Goal: Task Accomplishment & Management: Complete application form

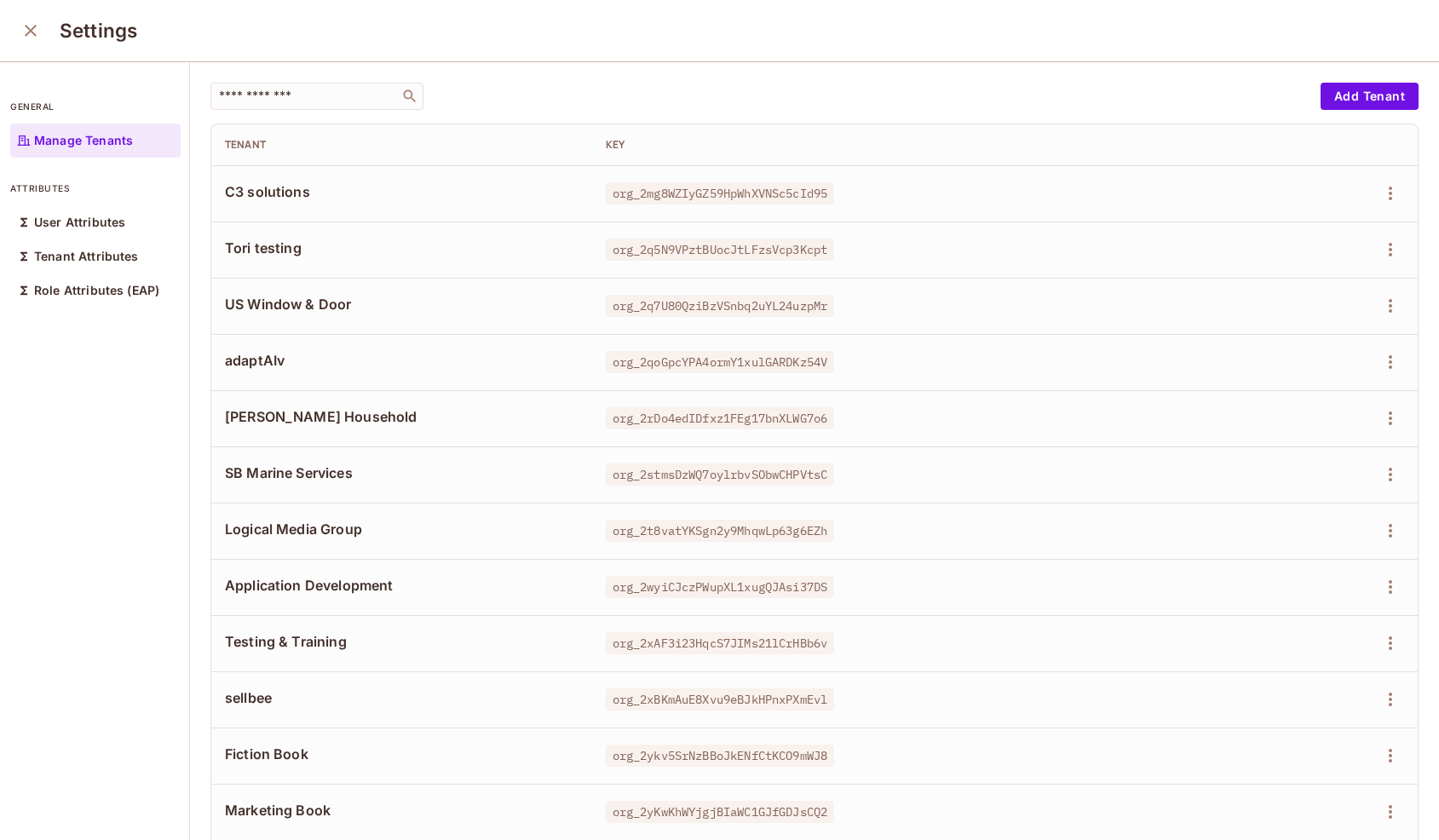
scroll to position [145, 0]
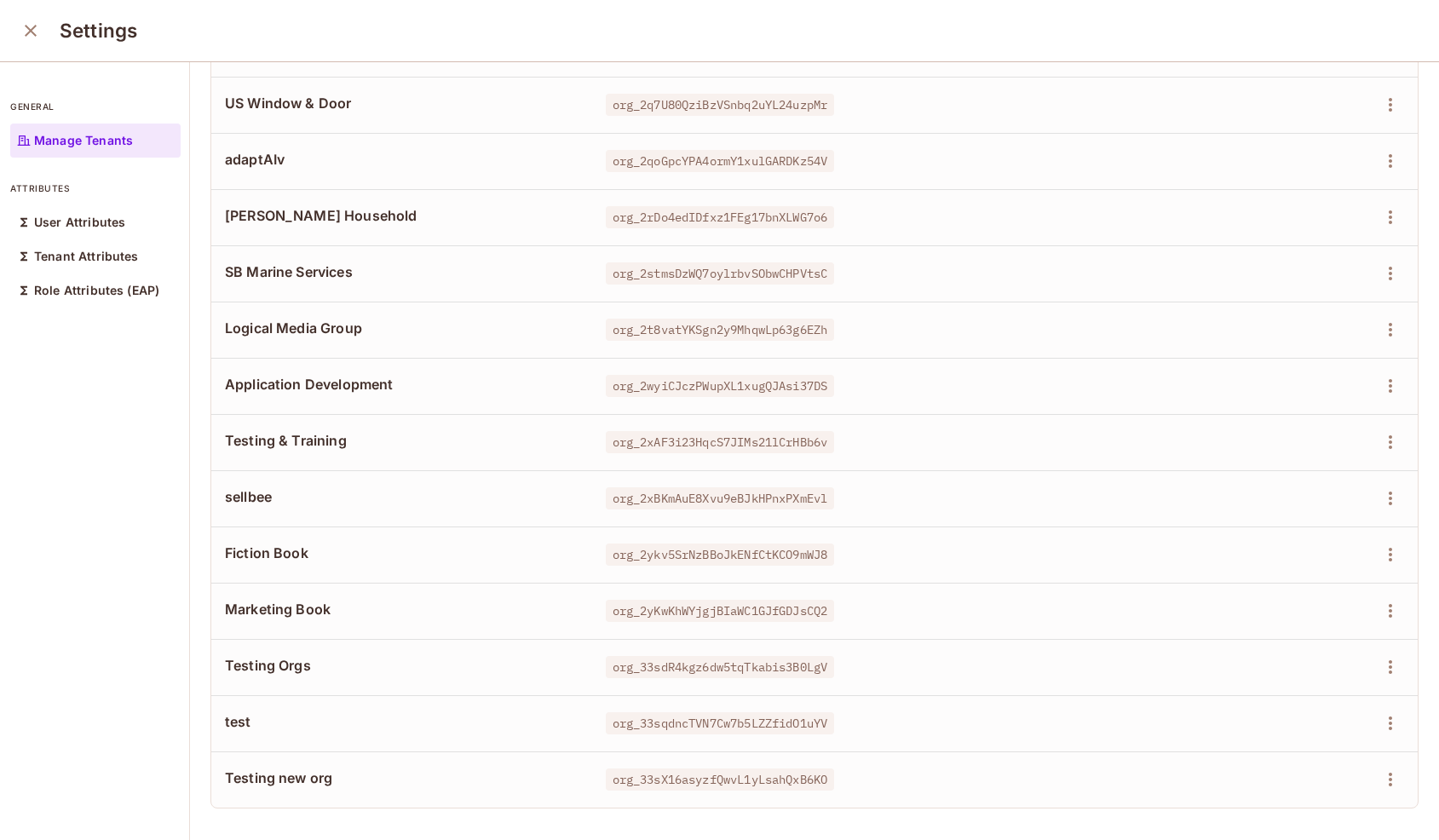
scroll to position [202, 0]
drag, startPoint x: 220, startPoint y: 721, endPoint x: 858, endPoint y: 726, distance: 638.0
click at [858, 726] on tr "test org_33sqdncTVN7Cw7b5LZZfidO1uYV" at bounding box center [814, 722] width 1207 height 56
click at [859, 729] on div "org_33sqdncTVN7Cw7b5LZZfidO1uYV" at bounding box center [933, 723] width 653 height 17
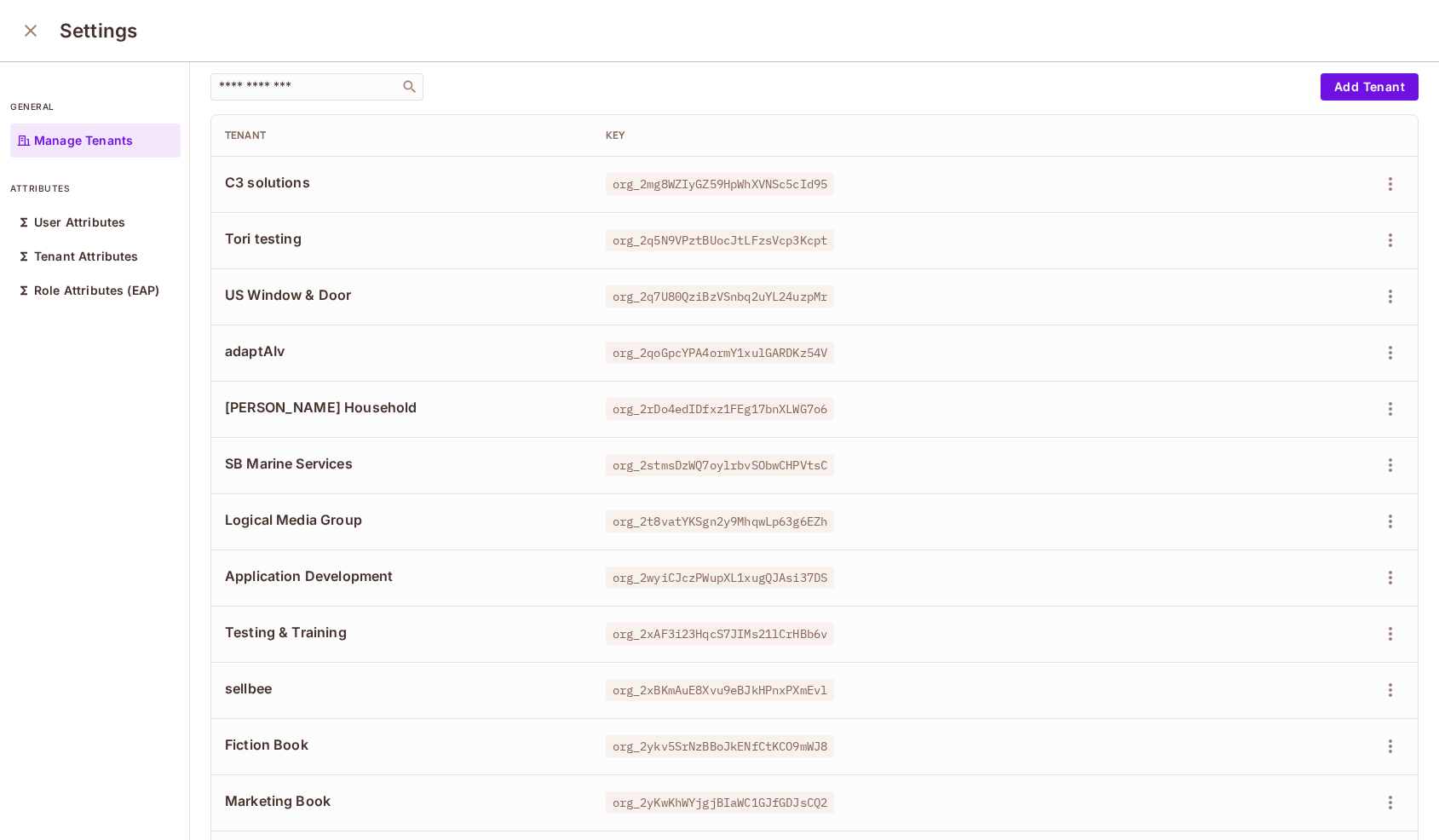
scroll to position [0, 0]
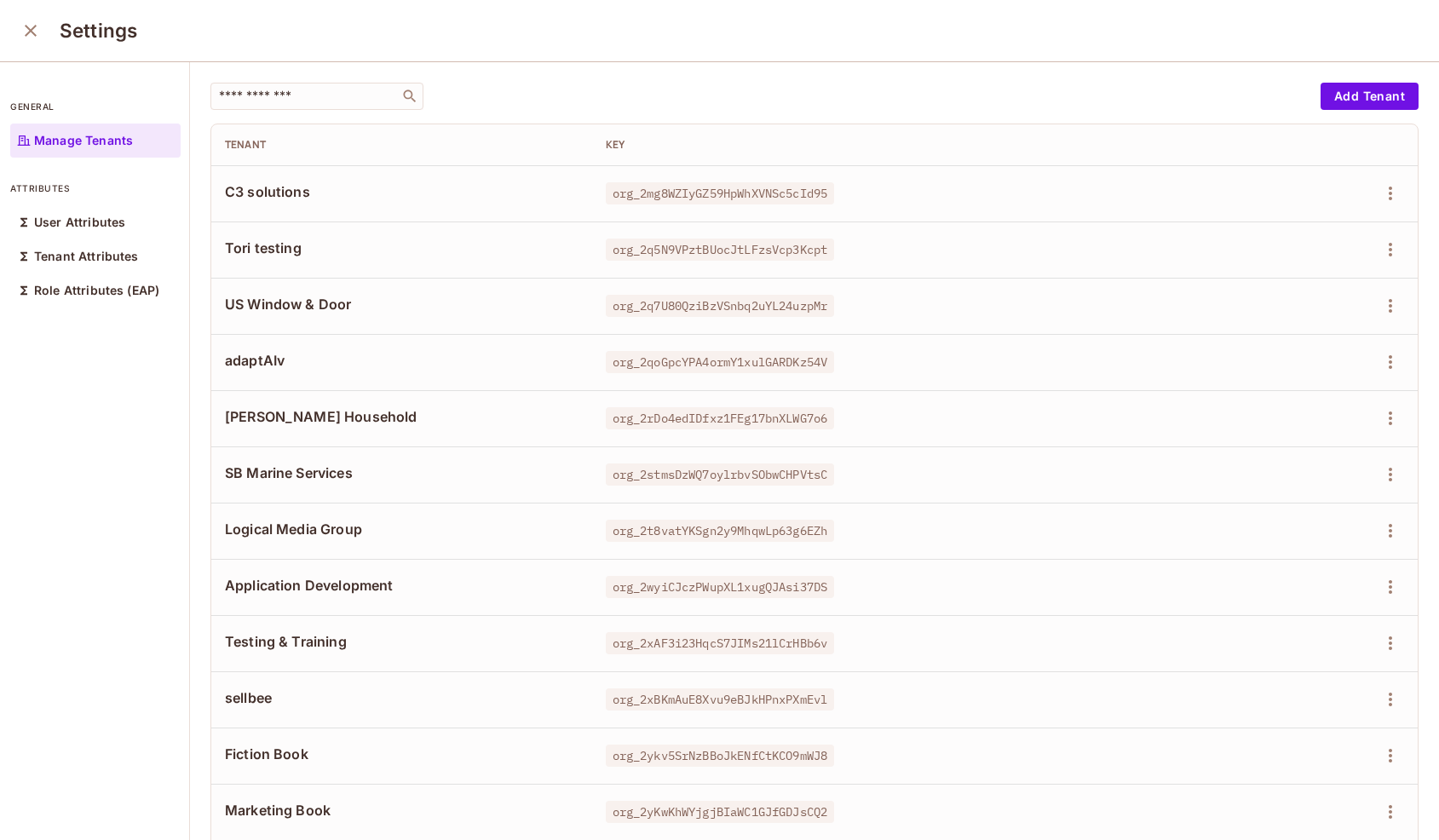
click at [28, 34] on icon "close" at bounding box center [31, 31] width 12 height 12
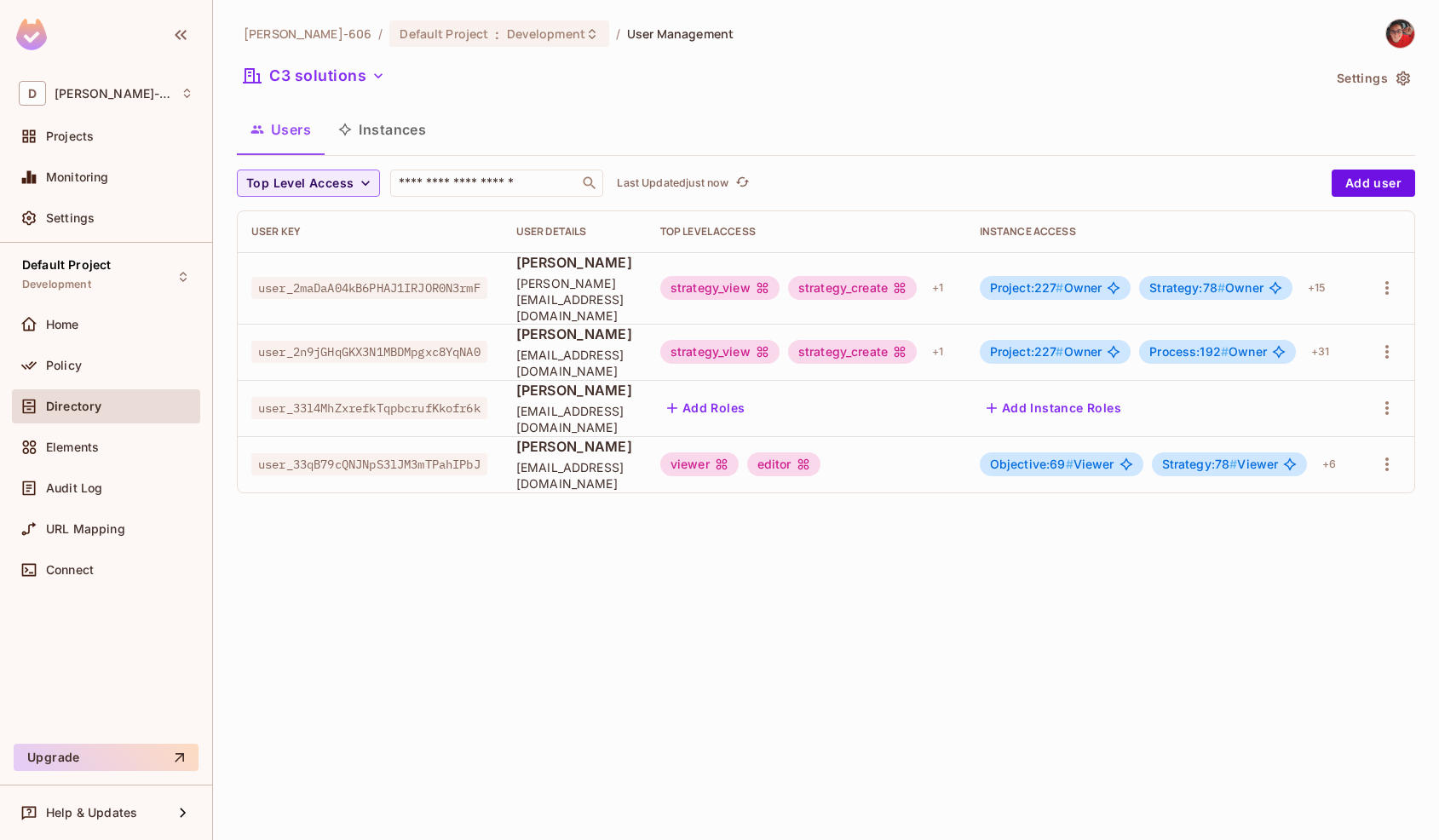
click at [404, 131] on button "Instances" at bounding box center [382, 130] width 115 height 43
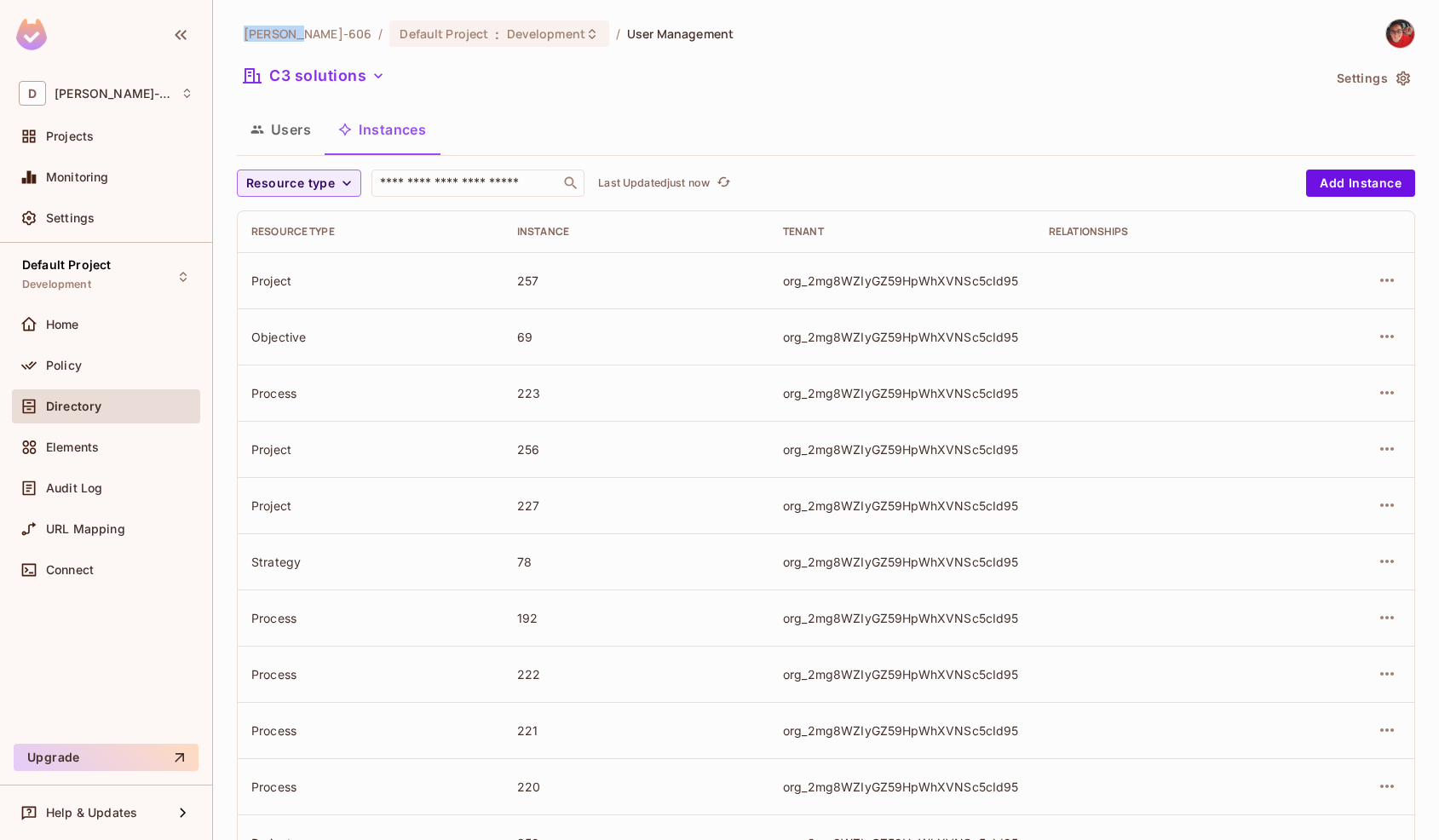
drag, startPoint x: 282, startPoint y: 35, endPoint x: 308, endPoint y: 37, distance: 26.1
click at [308, 37] on ol "[PERSON_NAME]-606 / Default Project : Development / User Management" at bounding box center [488, 33] width 490 height 27
click at [292, 36] on span "[PERSON_NAME]-606" at bounding box center [307, 33] width 128 height 16
click at [295, 135] on button "Users" at bounding box center [280, 130] width 88 height 43
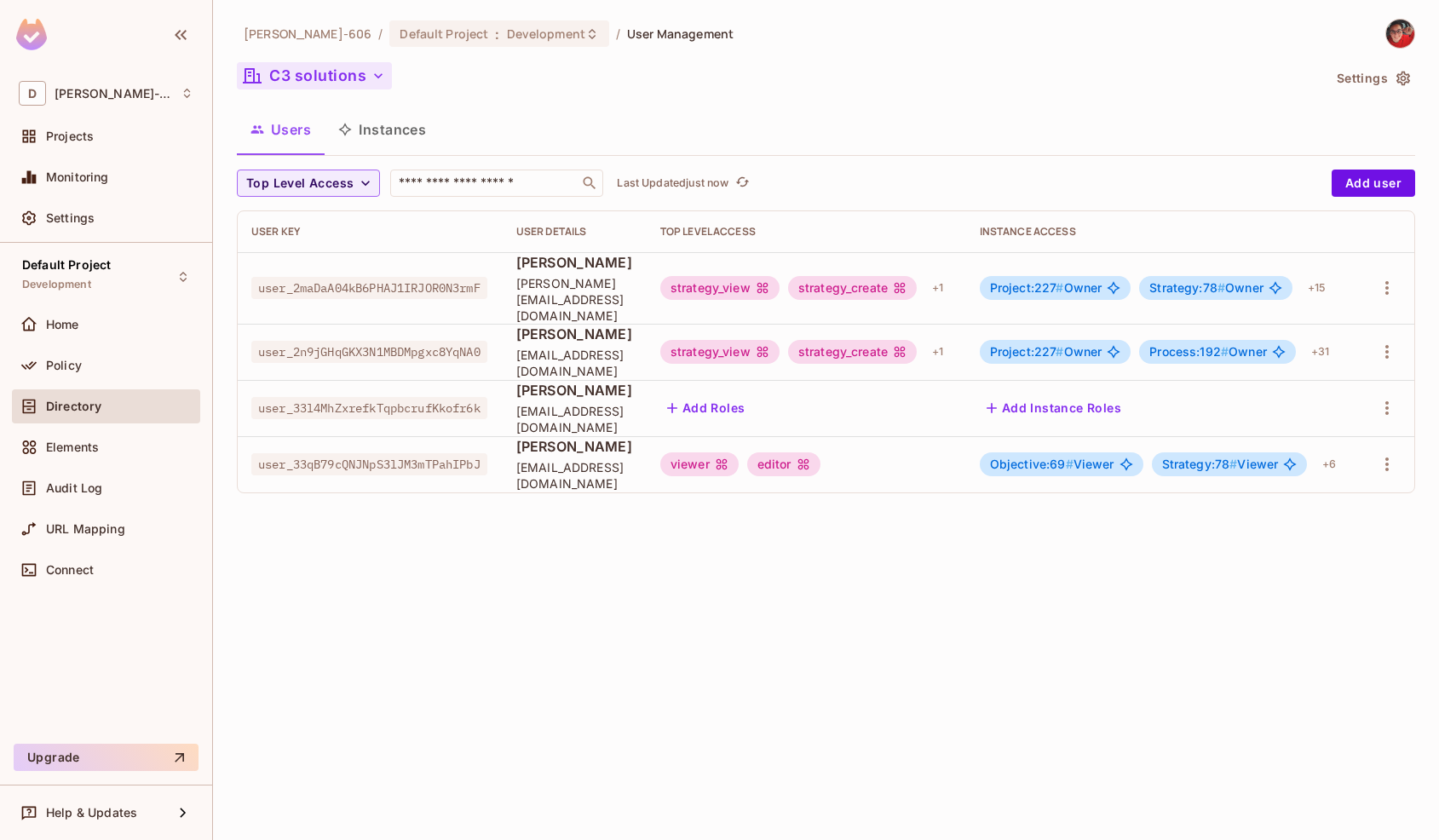
click at [326, 73] on button "C3 solutions" at bounding box center [315, 75] width 155 height 27
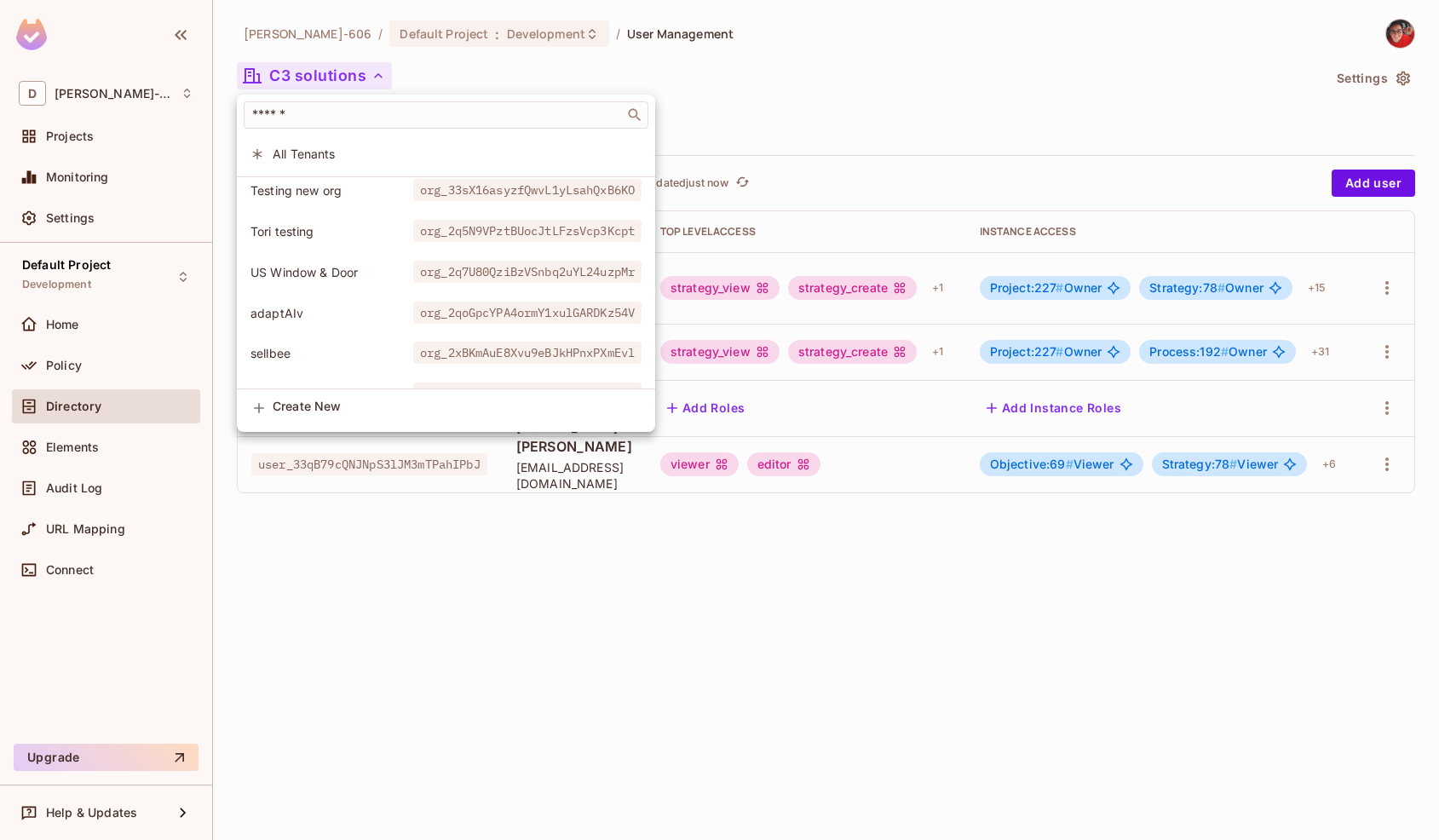
scroll to position [401, 0]
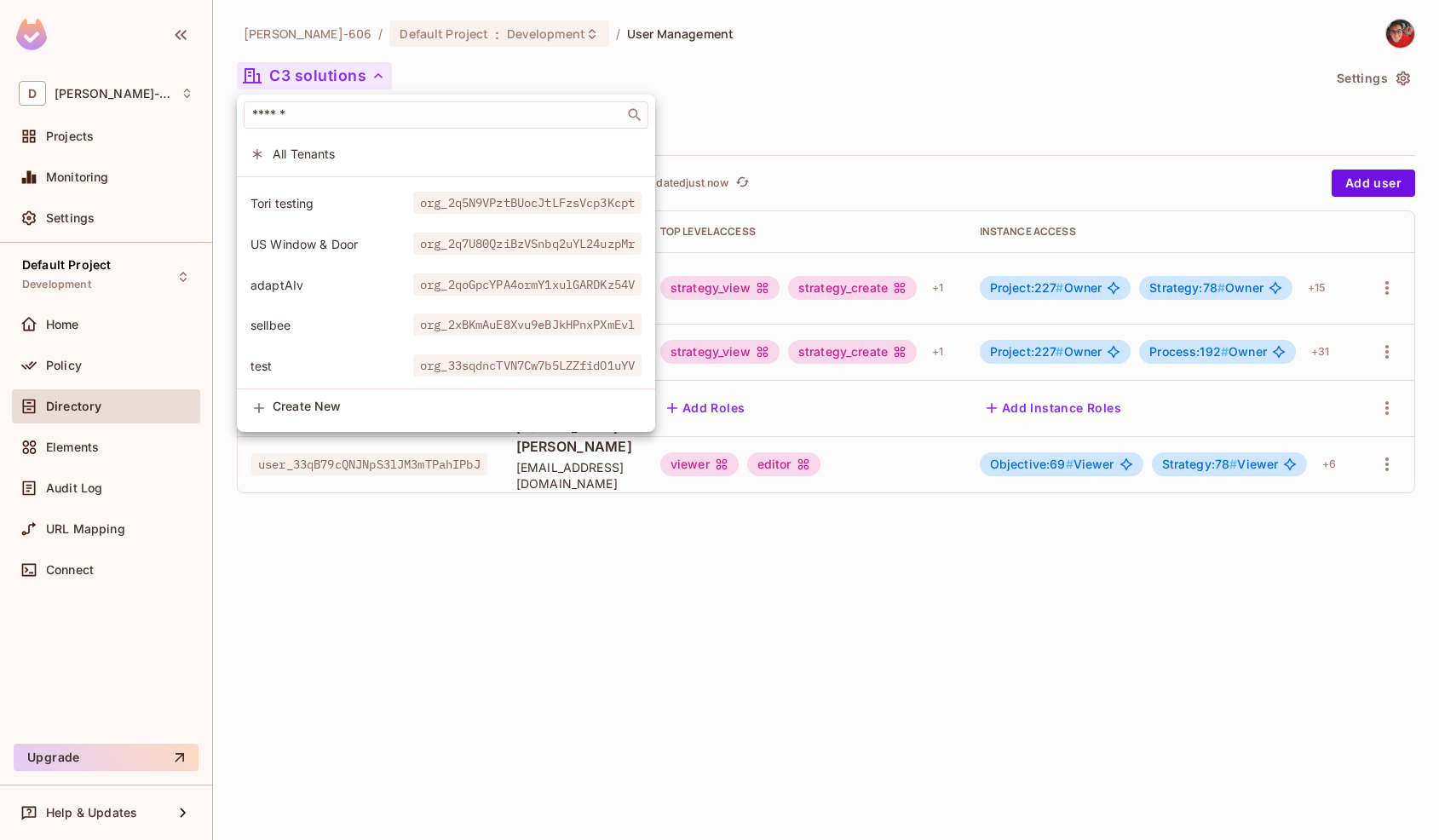
click at [305, 362] on span "test" at bounding box center [332, 365] width 163 height 16
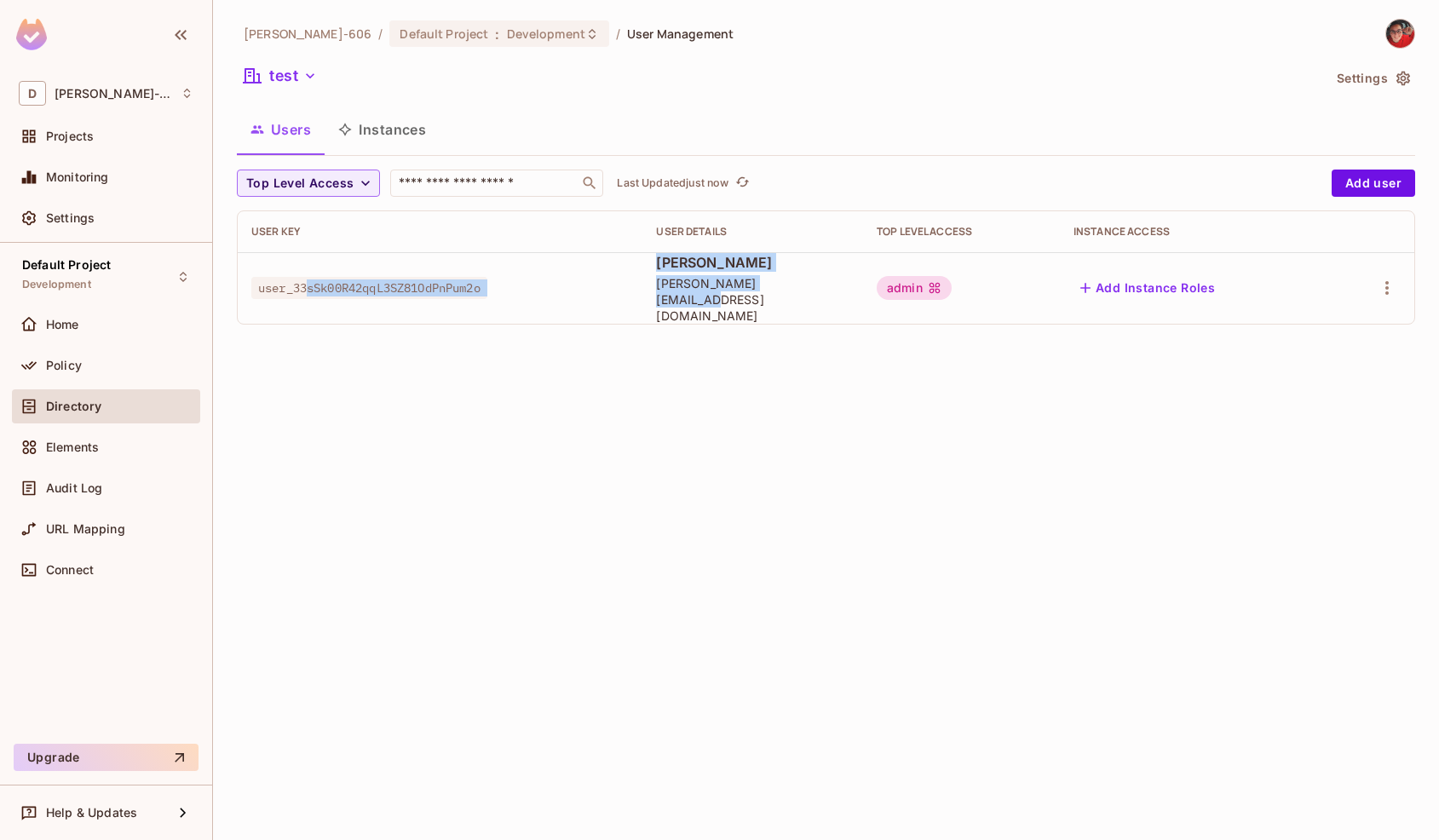
drag, startPoint x: 643, startPoint y: 271, endPoint x: 452, endPoint y: 344, distance: 204.5
click at [312, 324] on div "User Key User Details Top Level Access Instance Access user_33sSk00R42qqL3SZ81O…" at bounding box center [826, 267] width 1177 height 113
click at [482, 340] on div "[PERSON_NAME]-606 / Default Project : Development / User Management test Settin…" at bounding box center [825, 420] width 1226 height 840
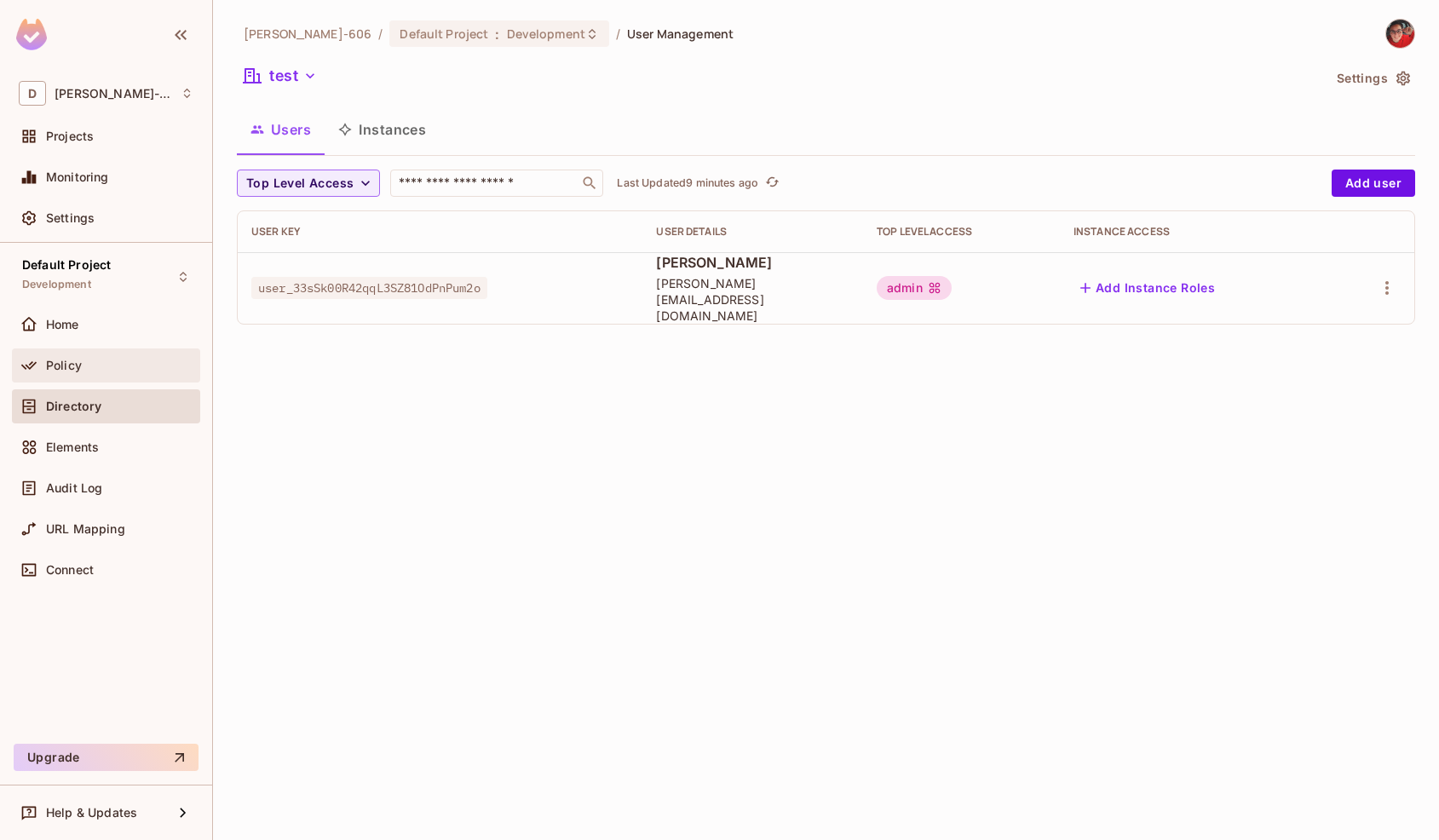
click at [73, 366] on span "Policy" at bounding box center [64, 365] width 36 height 14
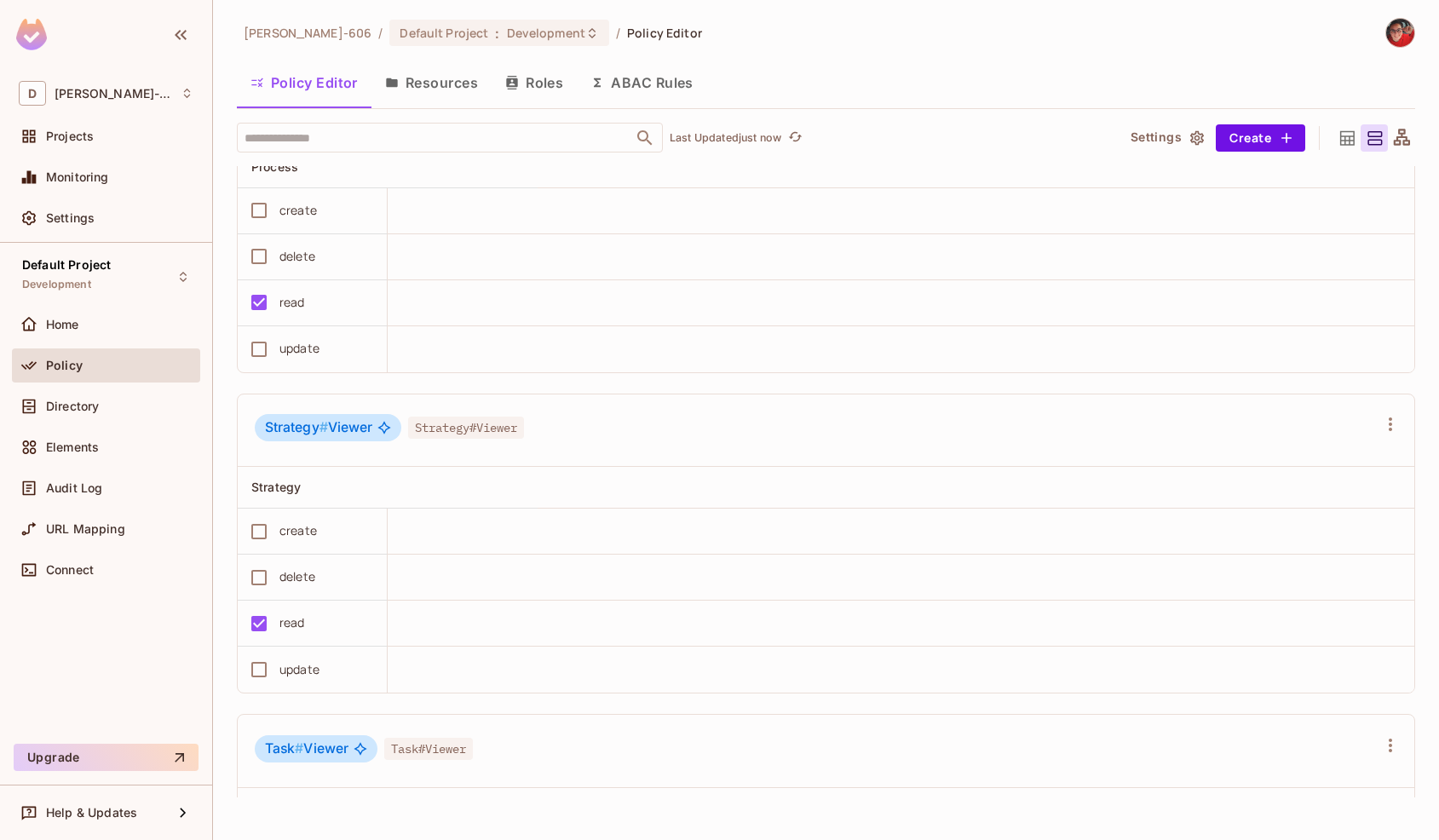
scroll to position [5366, 0]
click at [1243, 130] on button "Create" at bounding box center [1260, 137] width 90 height 27
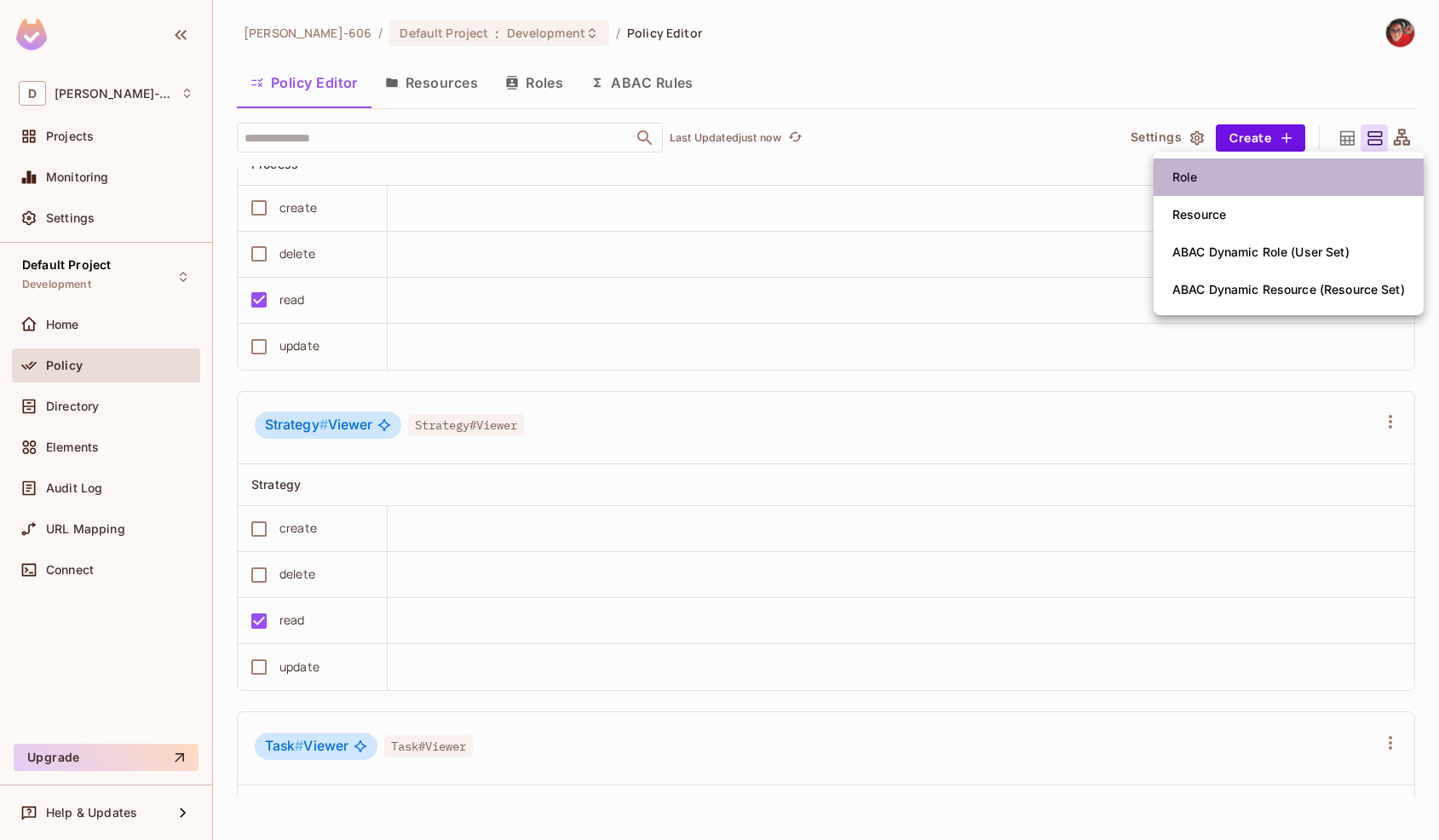
click at [1199, 179] on span "Role" at bounding box center [1185, 177] width 36 height 27
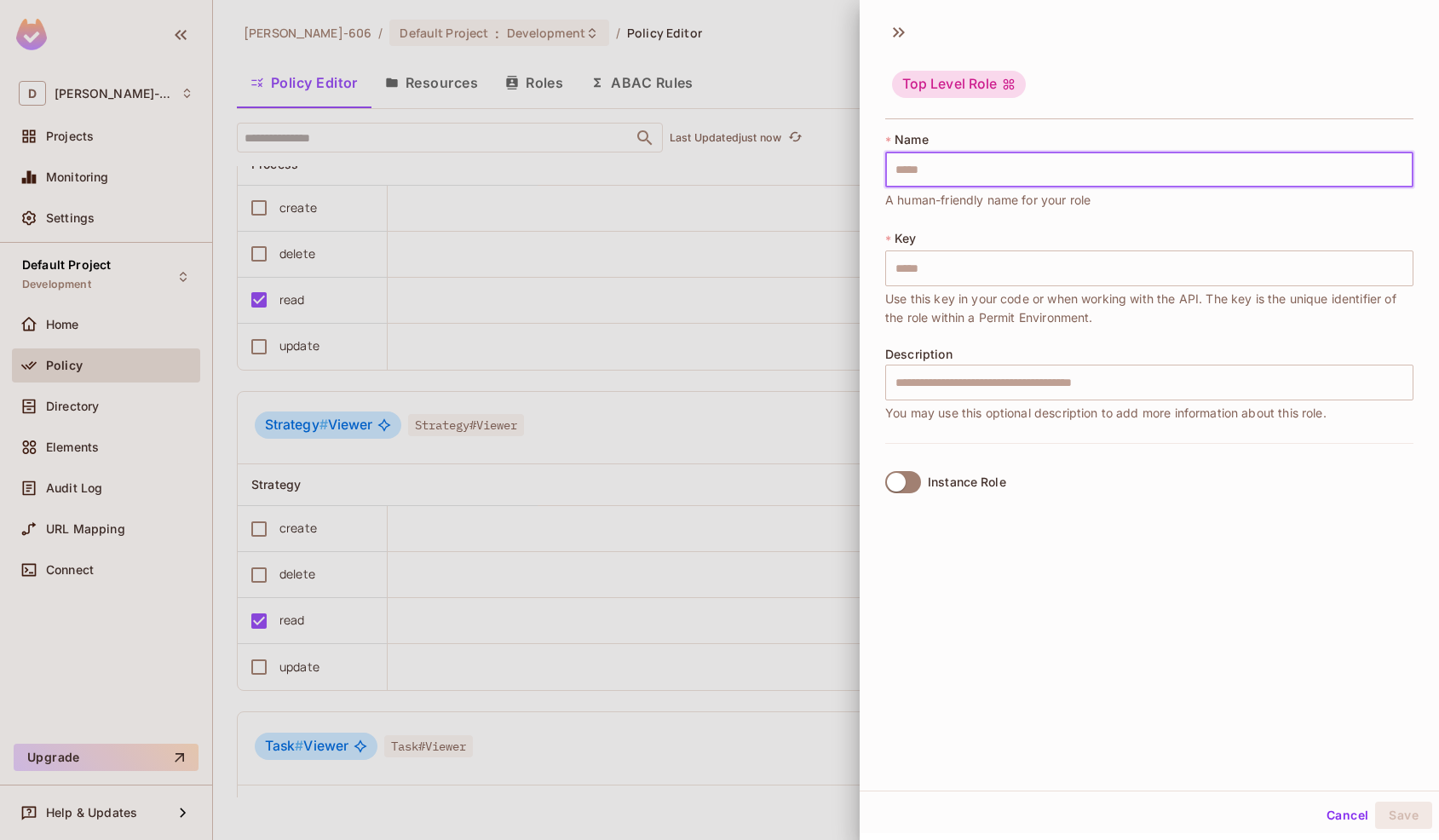
click at [950, 174] on input "text" at bounding box center [1149, 169] width 528 height 36
click at [654, 389] on div at bounding box center [719, 420] width 1439 height 840
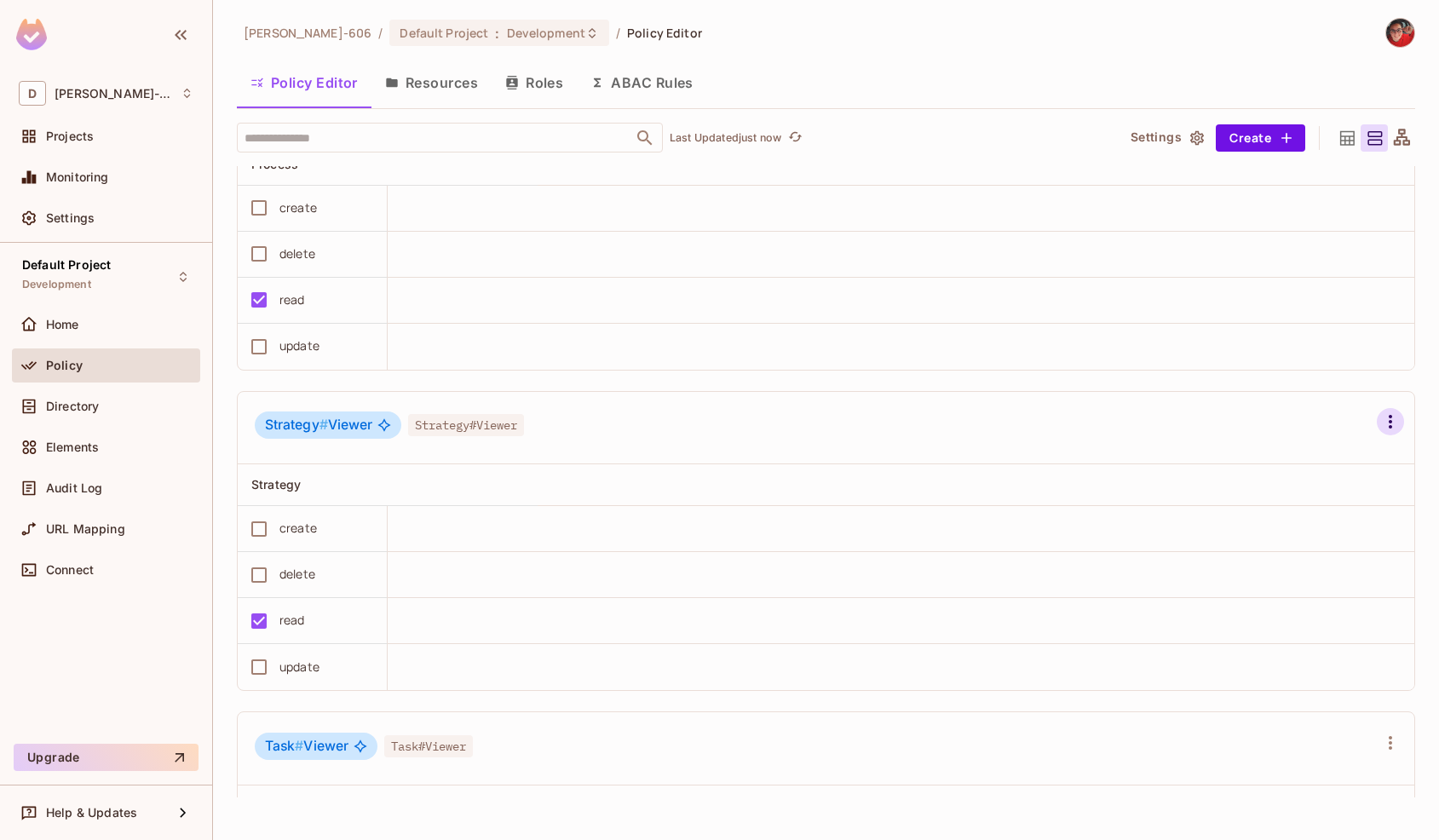
click at [1394, 417] on icon "button" at bounding box center [1391, 422] width 20 height 20
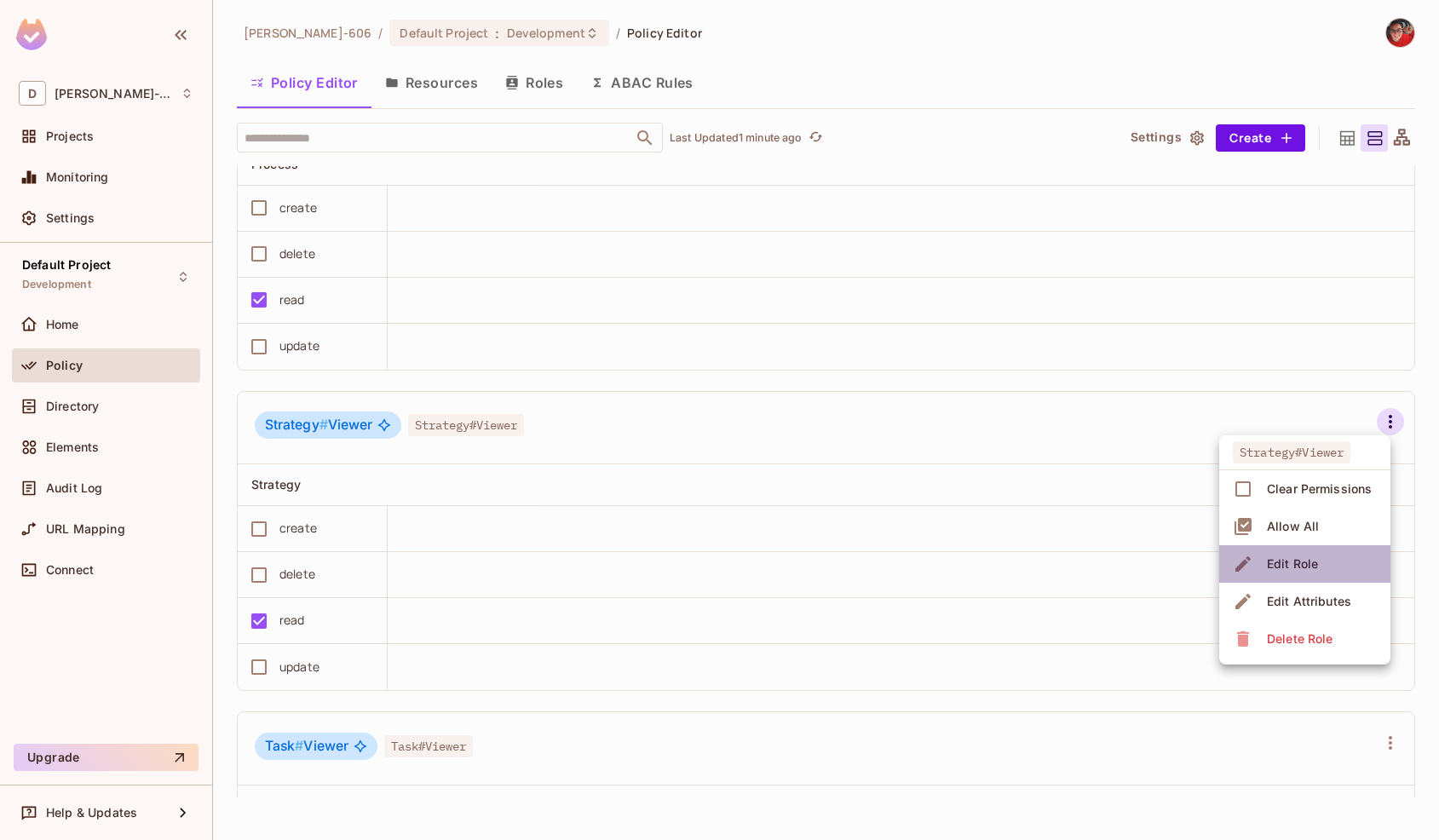
click at [1292, 567] on div "Edit Role" at bounding box center [1292, 563] width 51 height 17
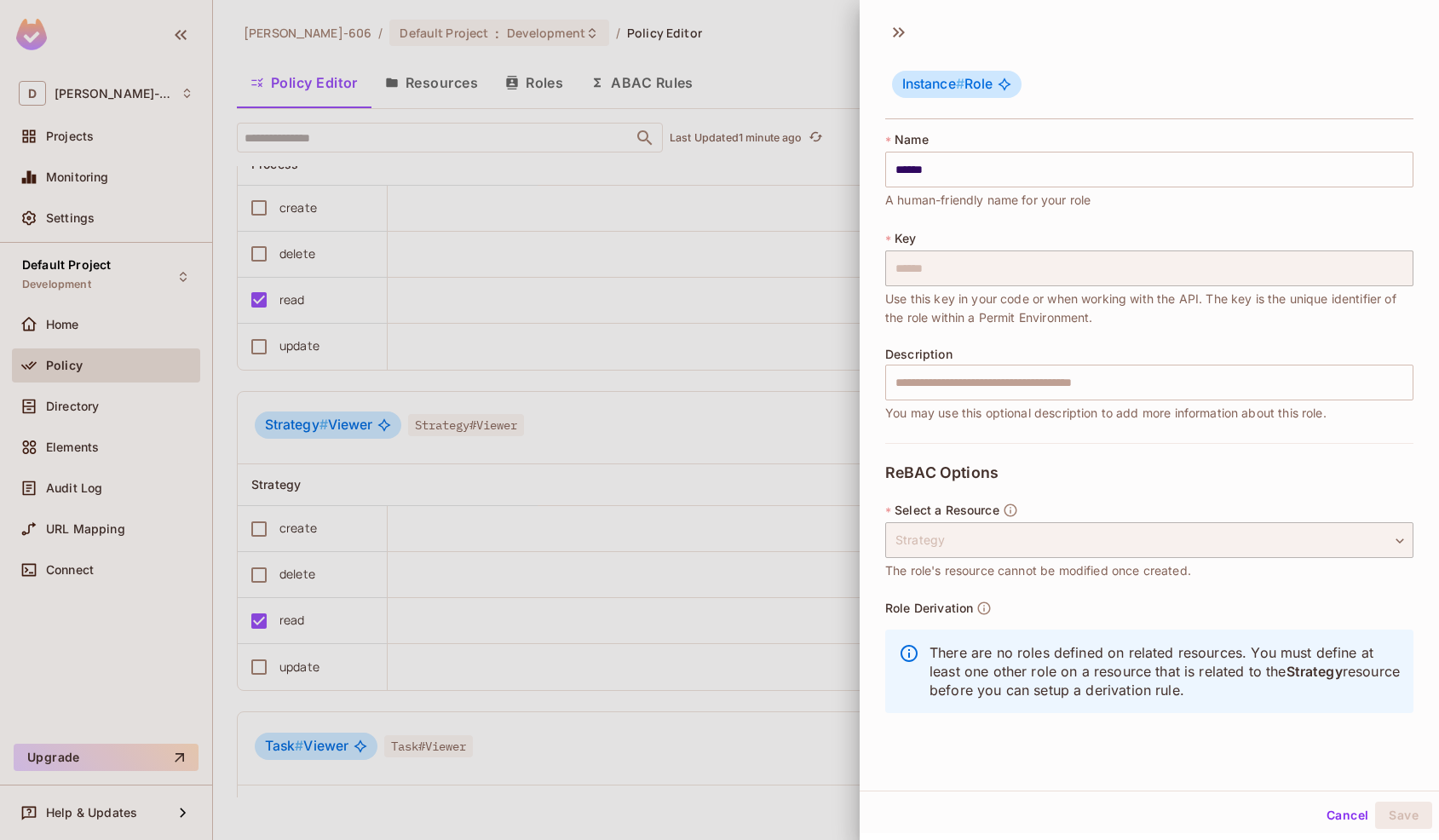
scroll to position [3, 0]
click at [617, 468] on div at bounding box center [719, 420] width 1439 height 840
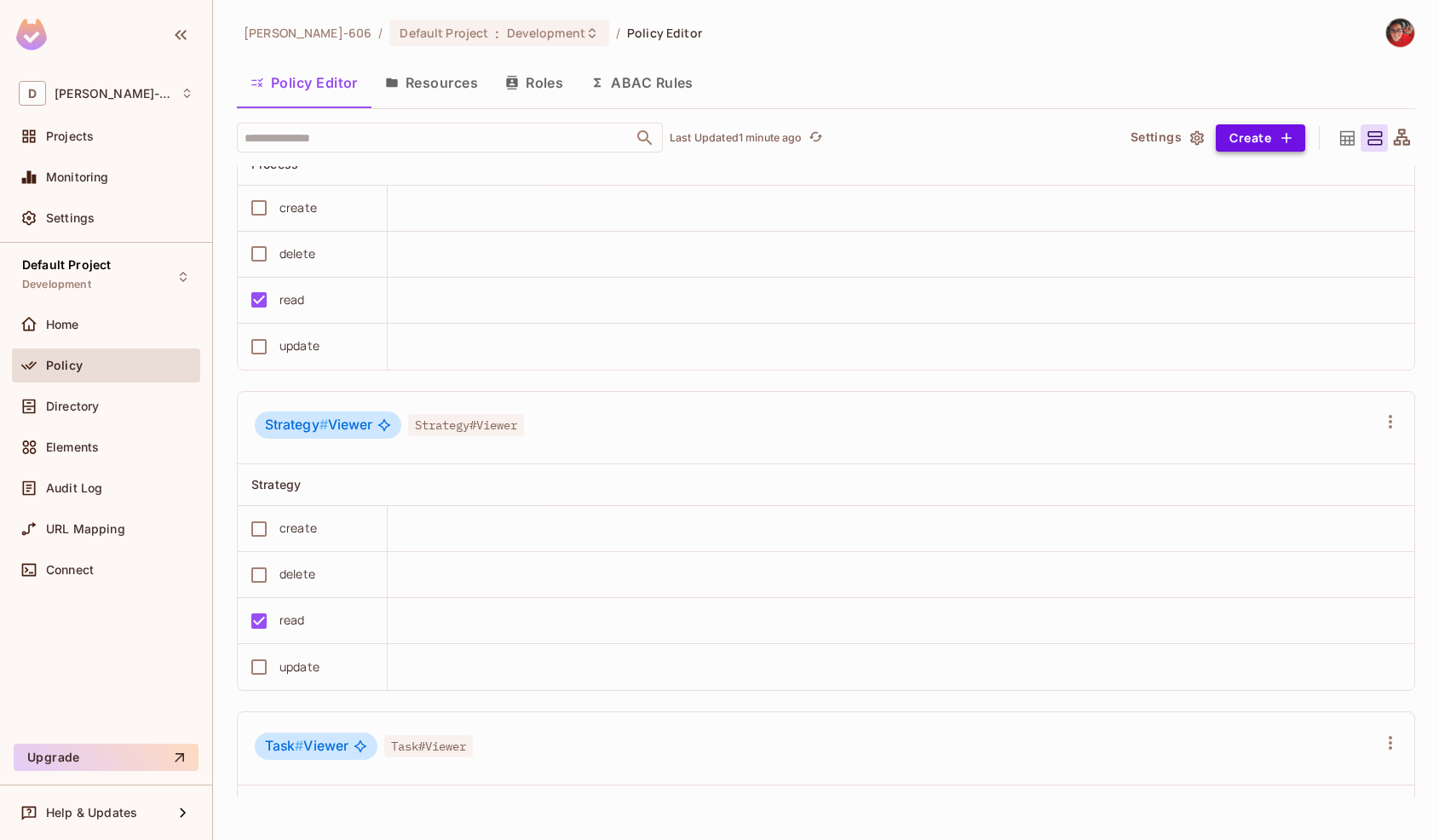
click at [1278, 136] on icon "button" at bounding box center [1286, 138] width 17 height 17
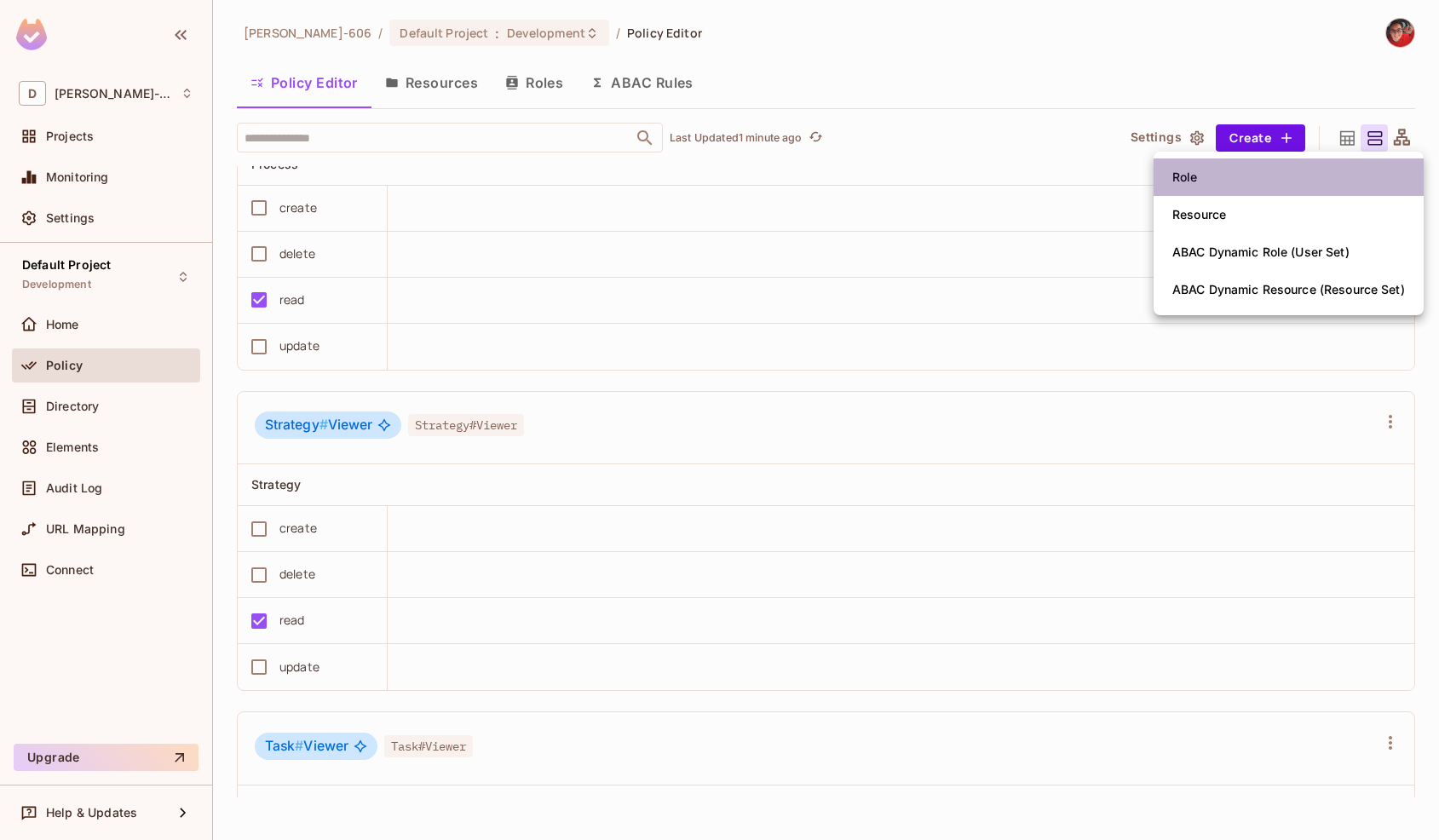
click at [1212, 177] on li "Role" at bounding box center [1289, 177] width 270 height 38
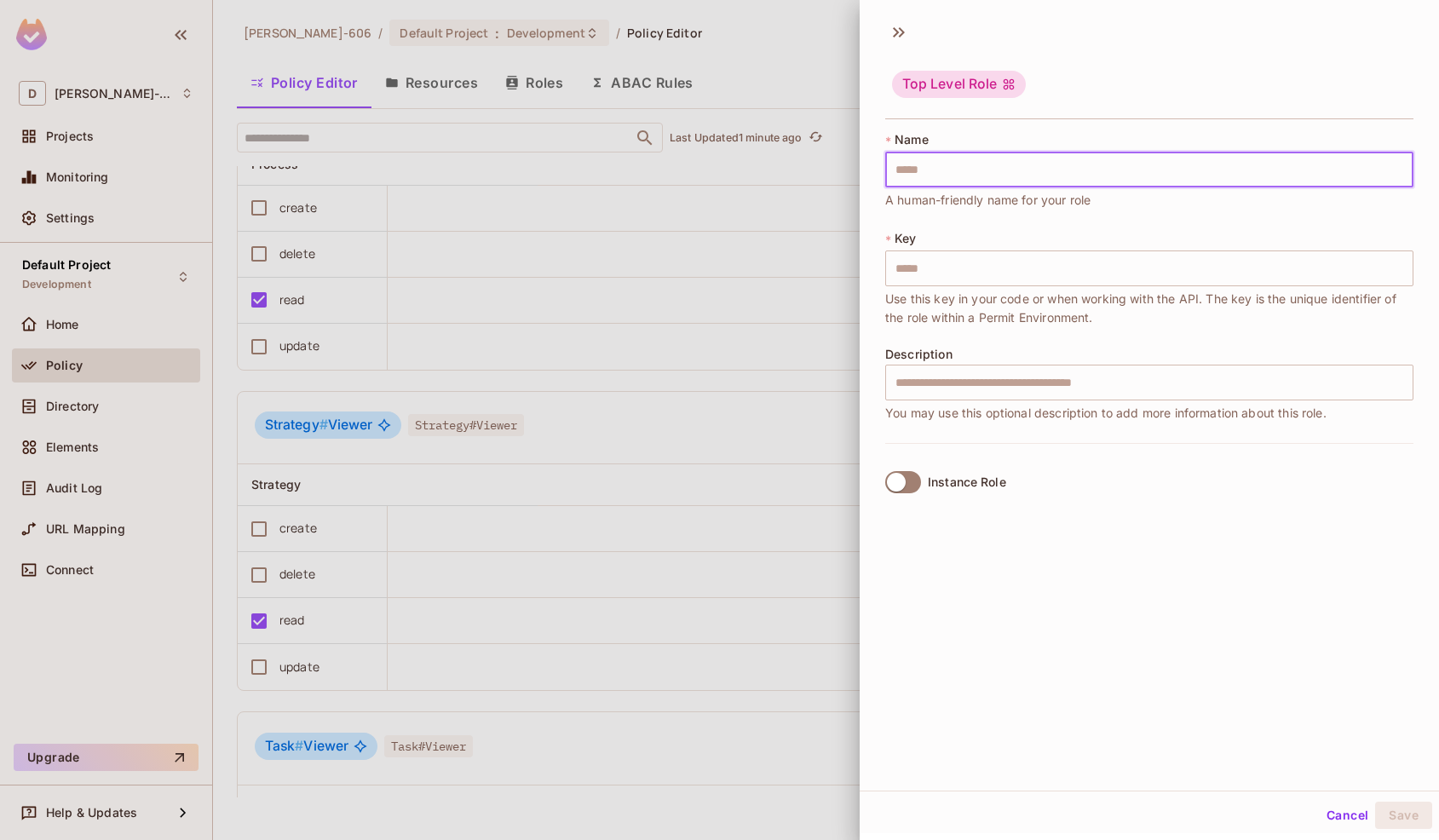
click at [1027, 162] on input "text" at bounding box center [1149, 169] width 528 height 36
type input "*"
type input "**"
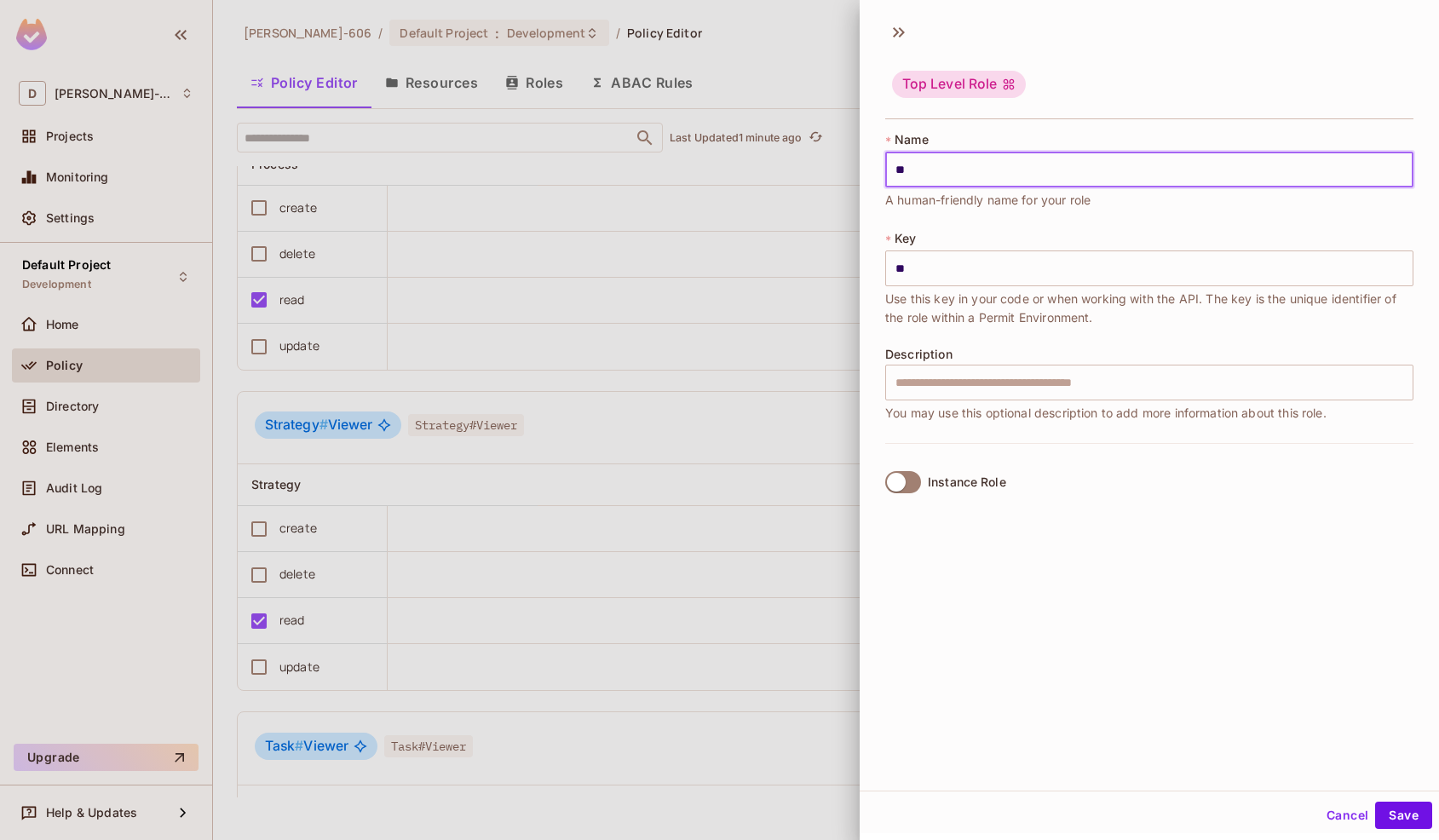
type input "***"
type input "****"
type input "*****"
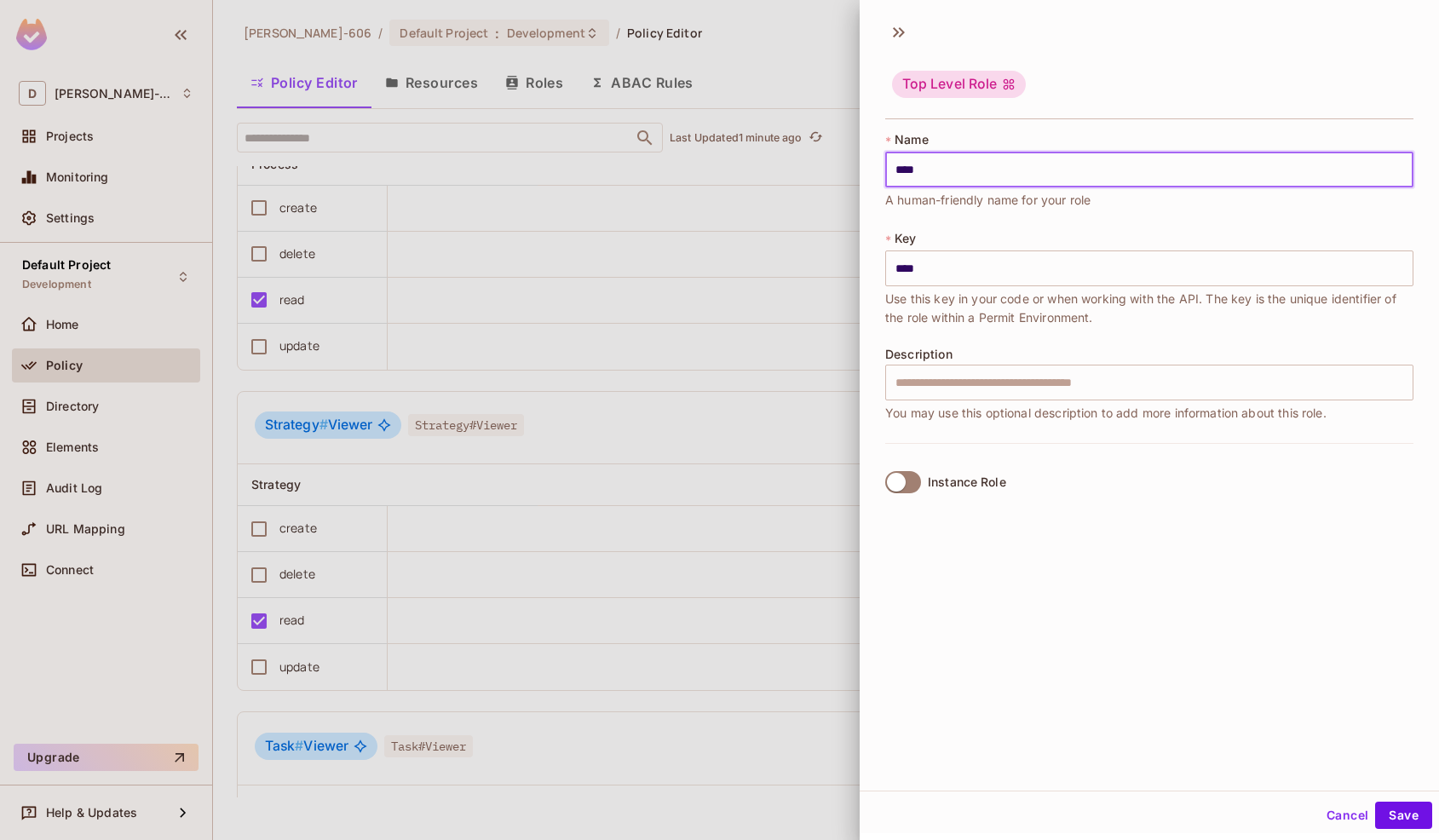
type input "*****"
type input "******"
click at [996, 381] on input "text" at bounding box center [1149, 382] width 528 height 36
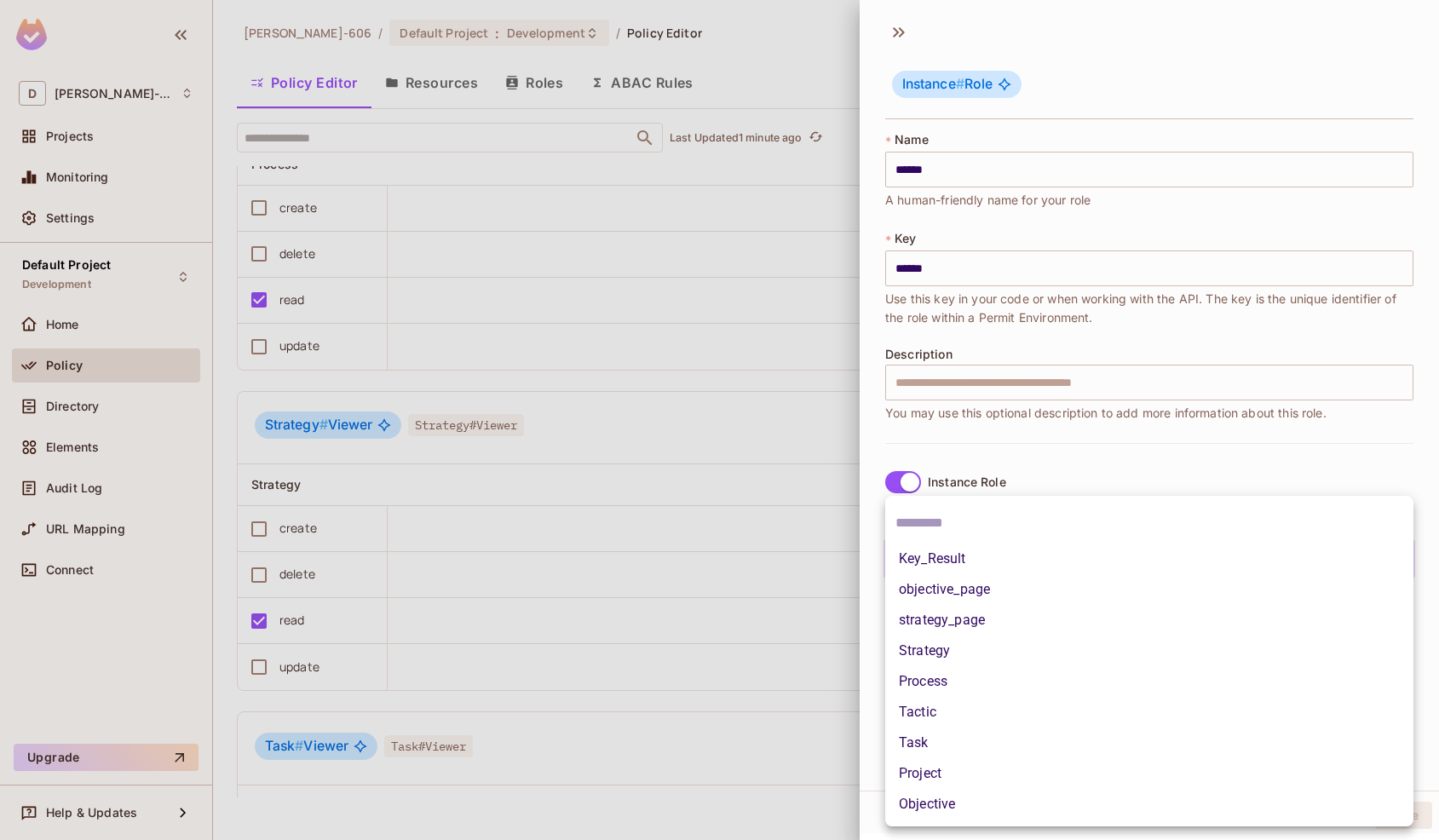
click at [937, 567] on body "D [PERSON_NAME]-606 Projects Monitoring Settings Default Project Development Ho…" at bounding box center [719, 420] width 1439 height 840
click at [948, 651] on li "Strategy" at bounding box center [1149, 650] width 528 height 31
type input "********"
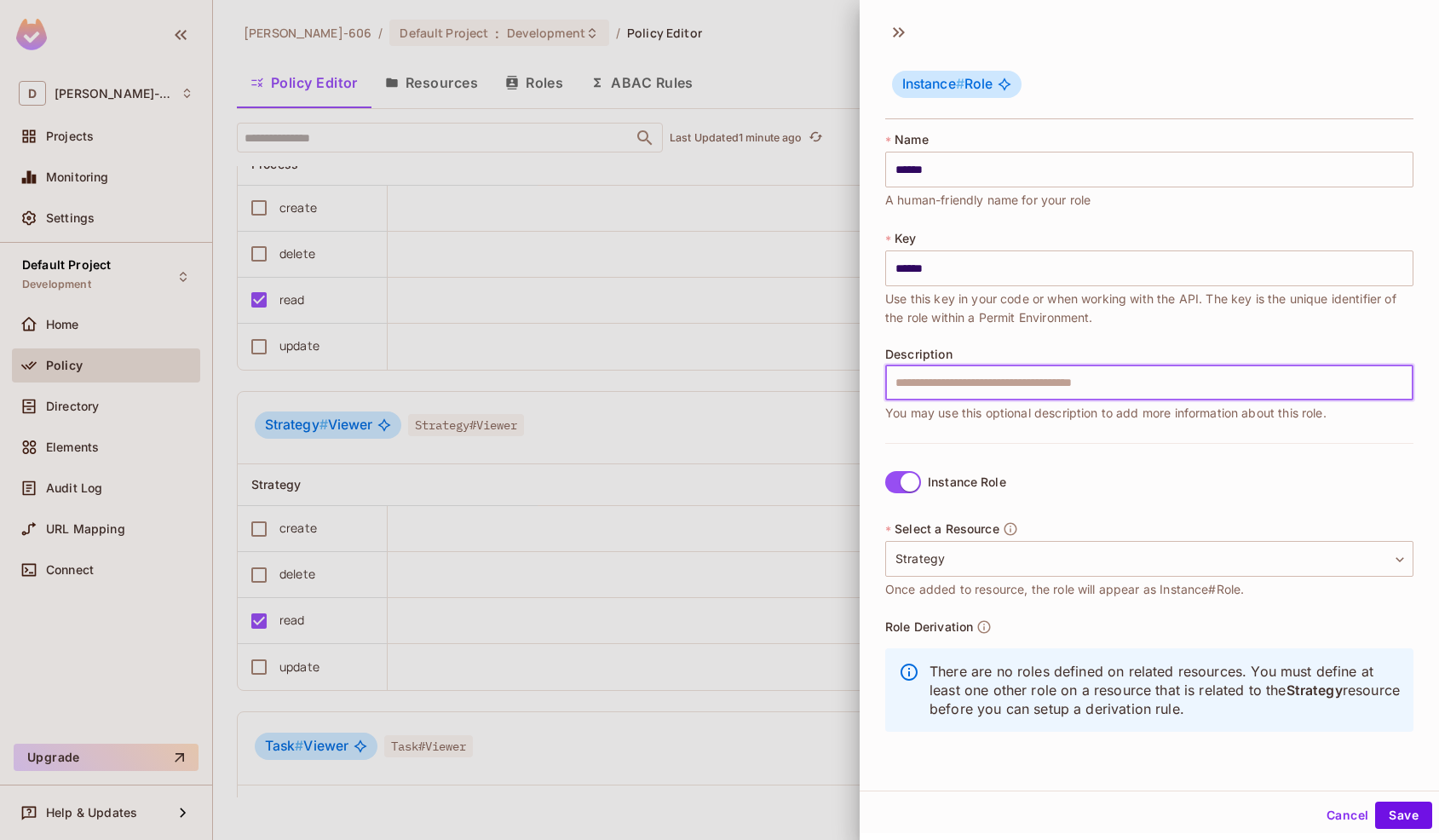
click at [1016, 386] on input "text" at bounding box center [1149, 382] width 528 height 36
click at [1415, 819] on button "Save" at bounding box center [1404, 814] width 57 height 27
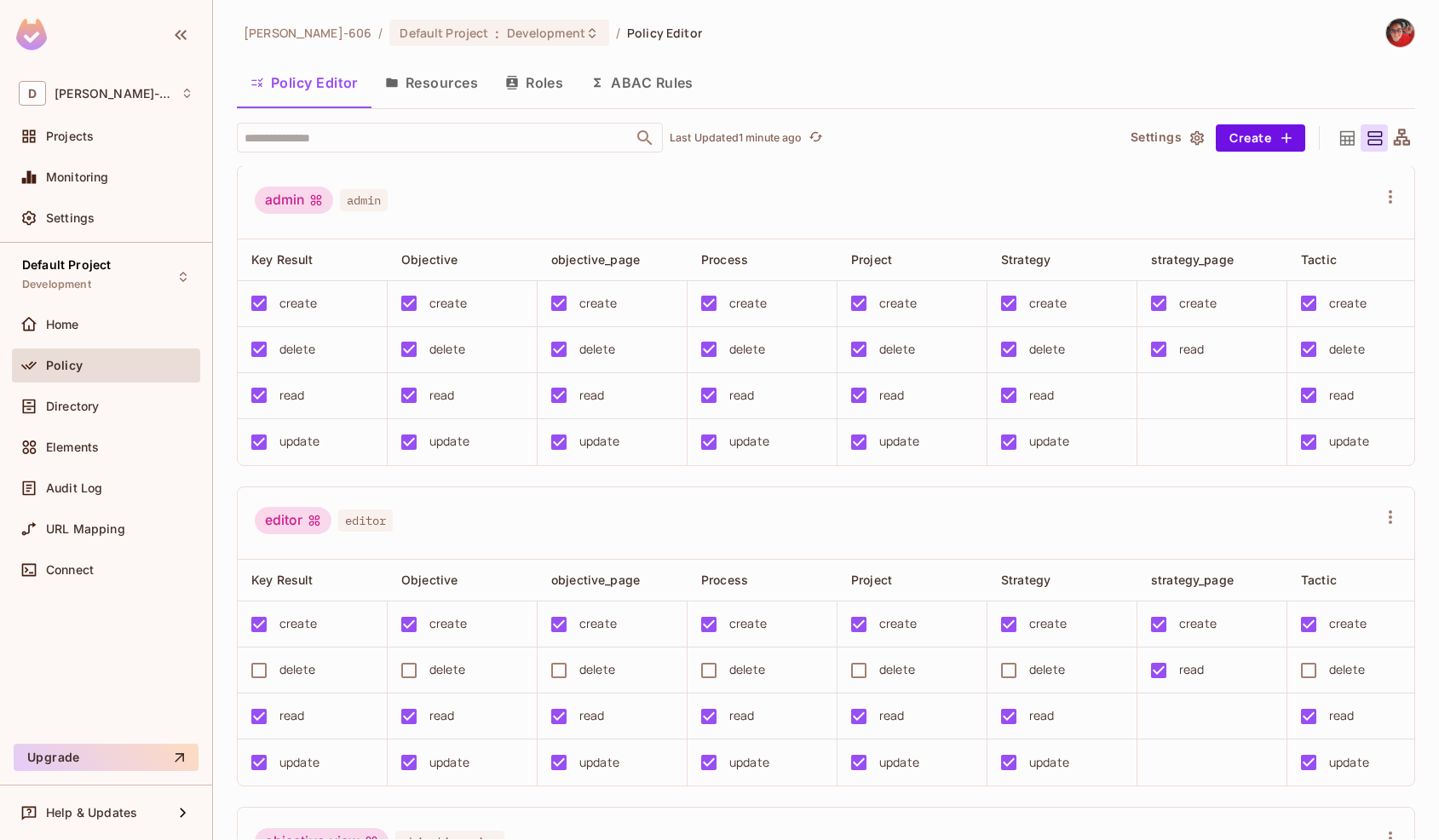
scroll to position [0, 0]
click at [480, 134] on input "text" at bounding box center [435, 138] width 390 height 30
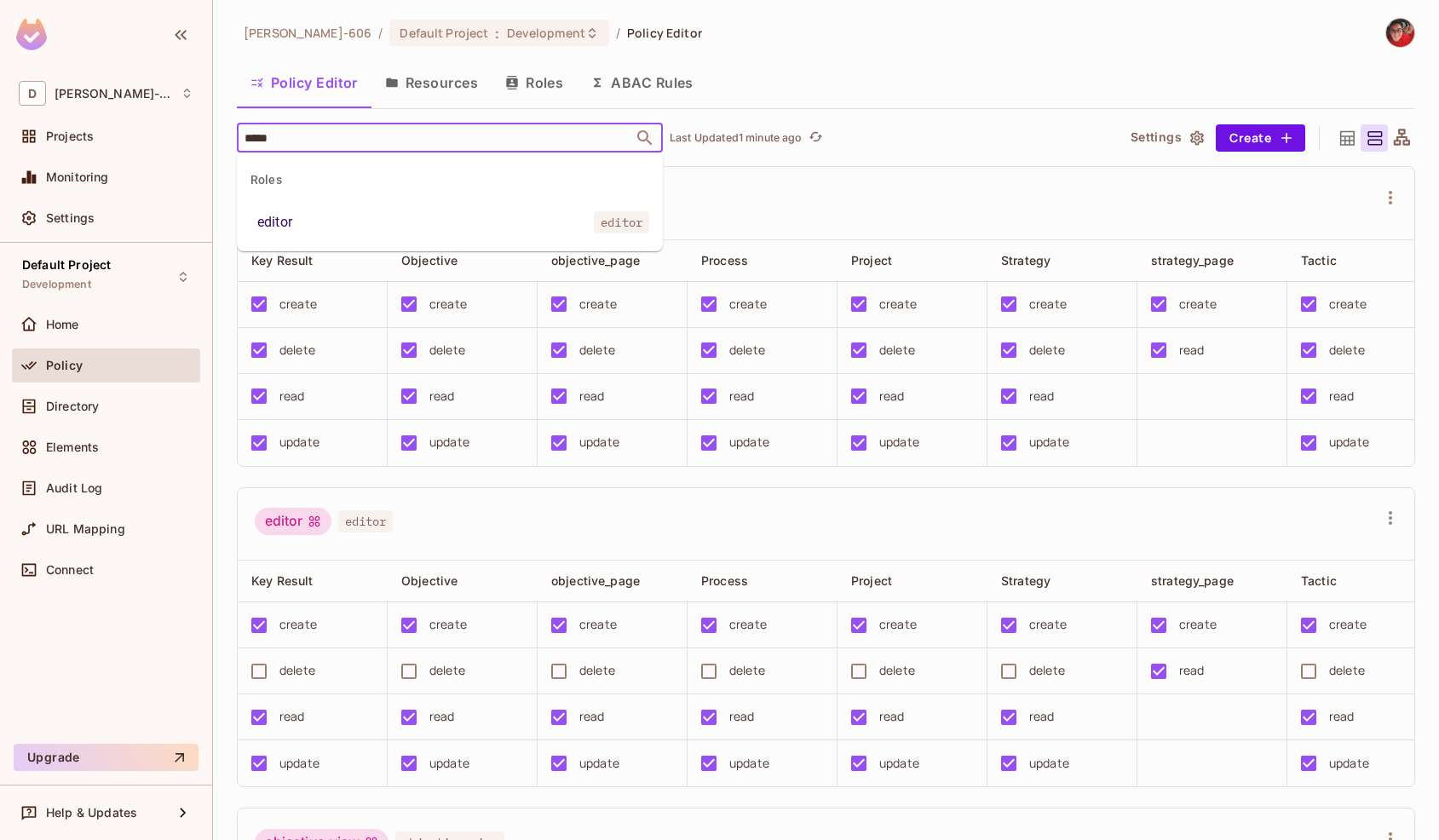
type input "******"
click at [437, 218] on li "editor editor" at bounding box center [450, 222] width 426 height 31
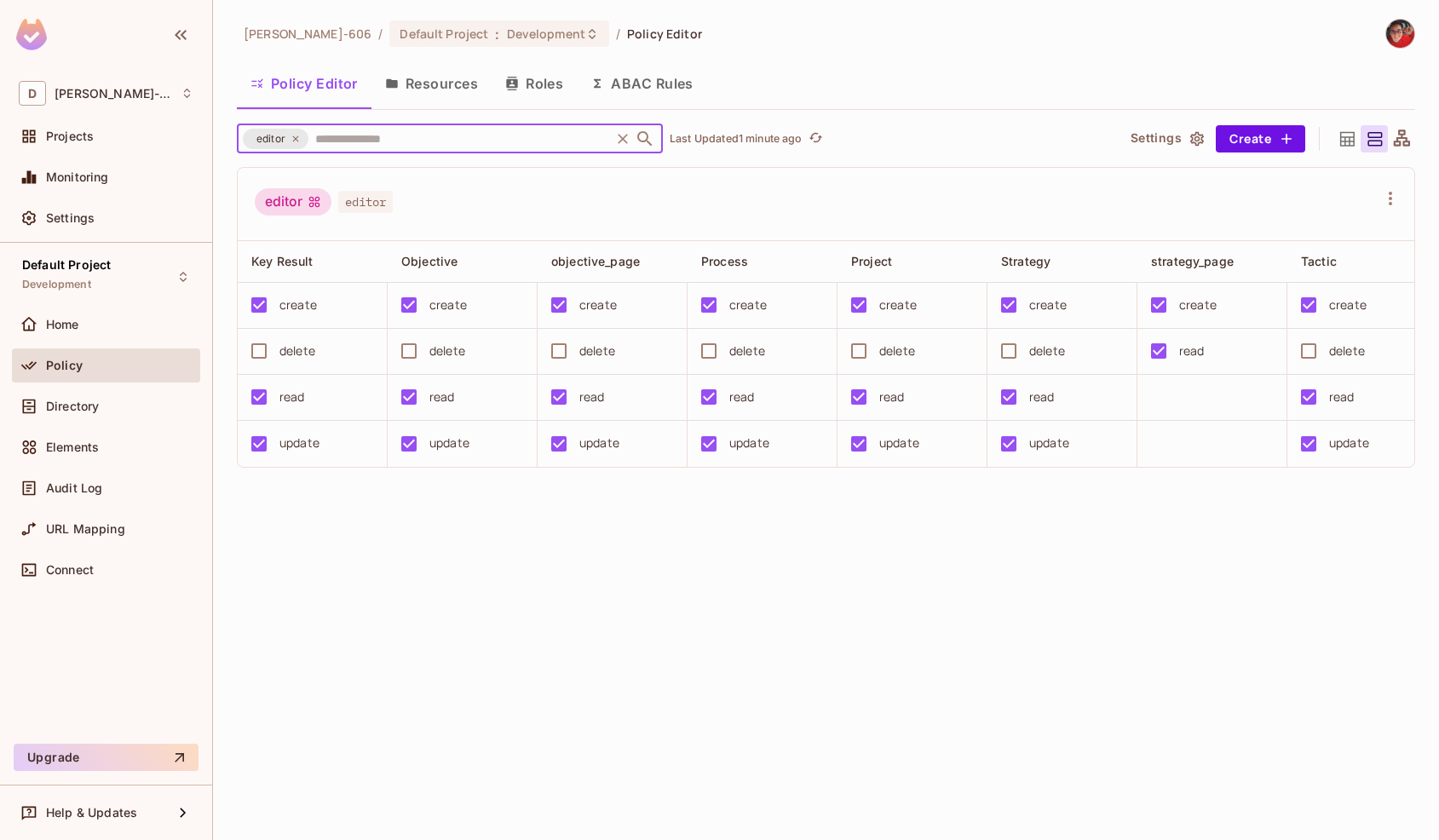
click at [614, 142] on icon "Clear" at bounding box center [623, 139] width 17 height 17
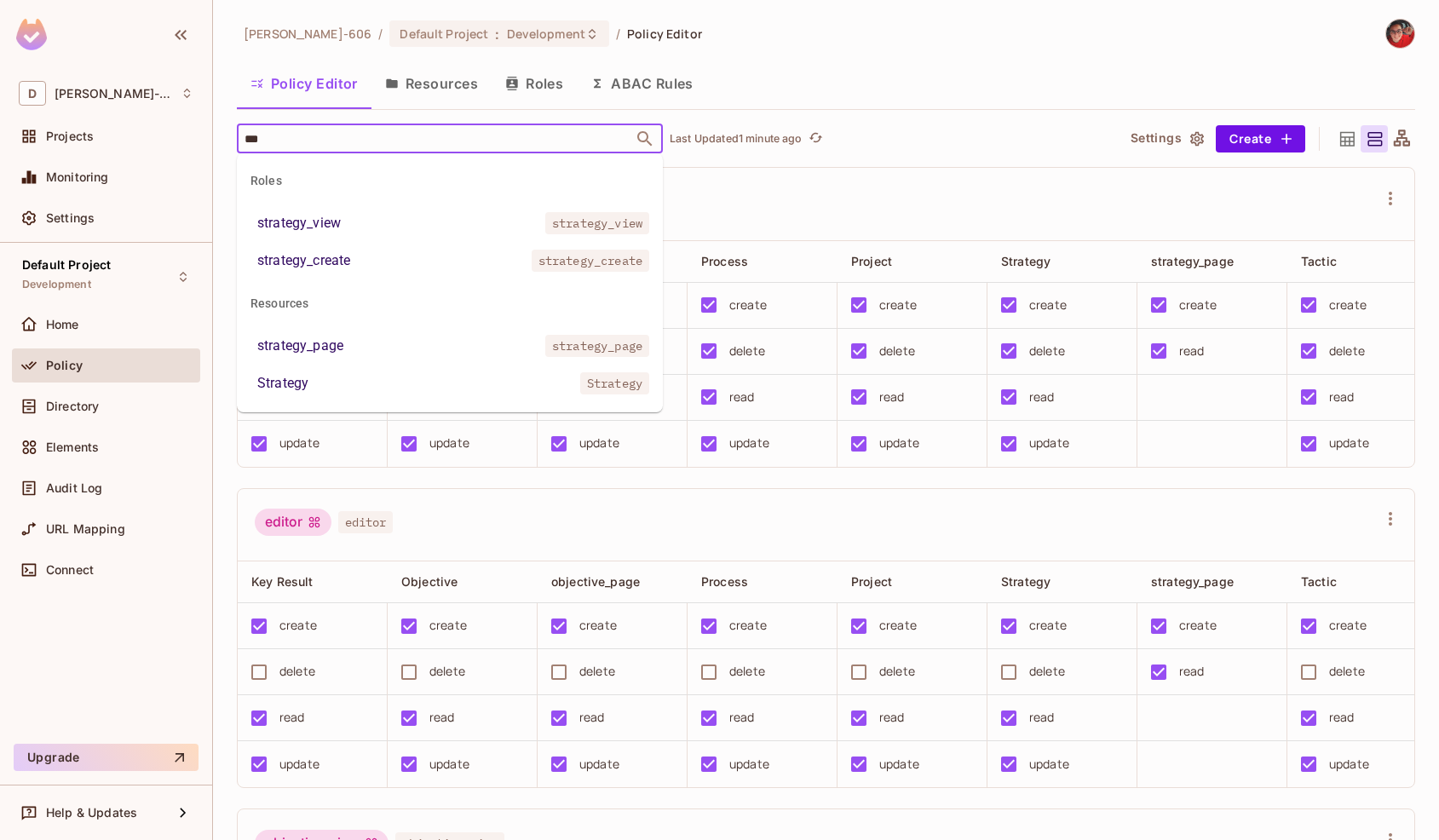
type input "****"
click at [329, 387] on li "Strategy Strategy" at bounding box center [450, 383] width 426 height 31
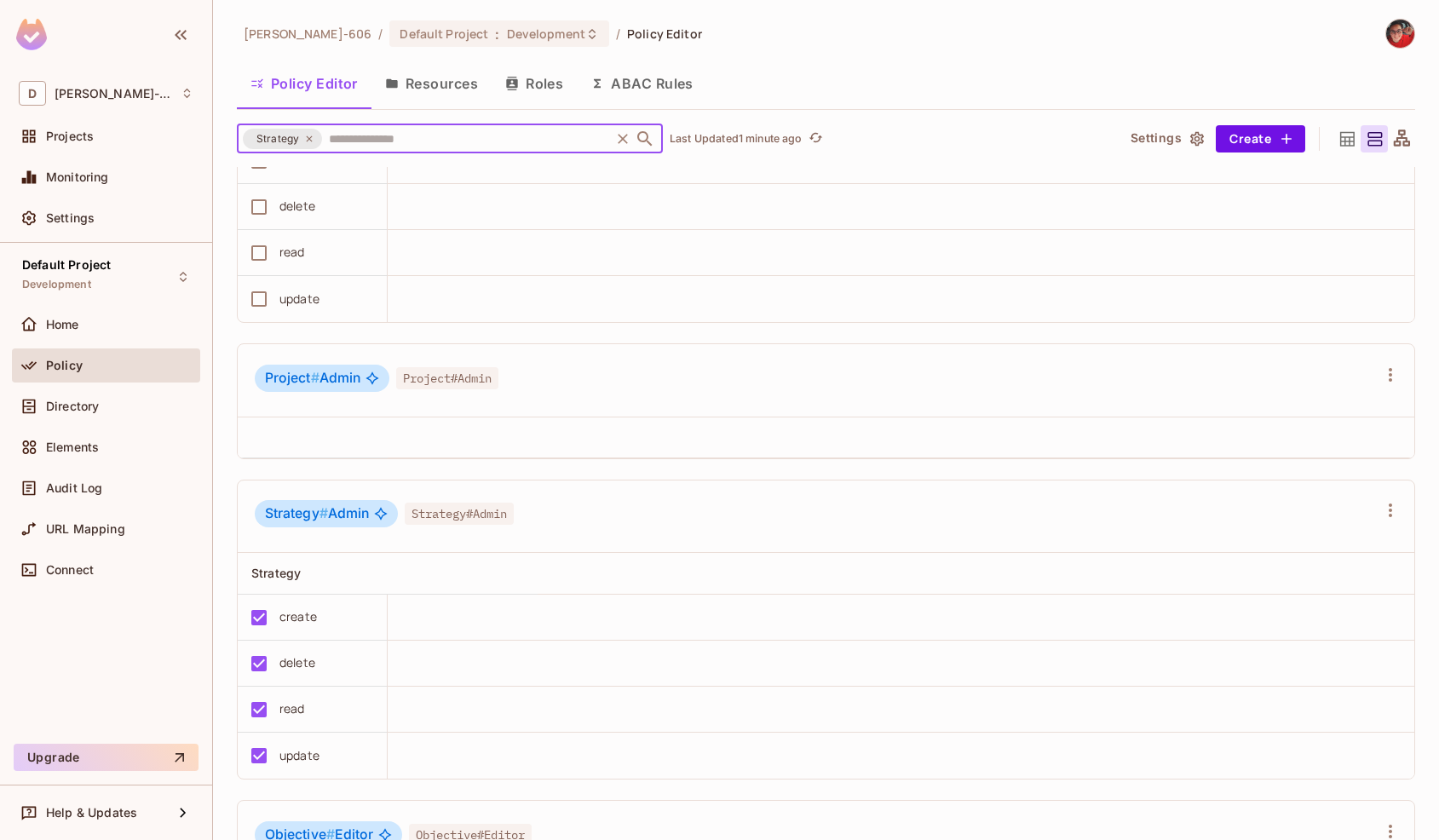
scroll to position [1942, 0]
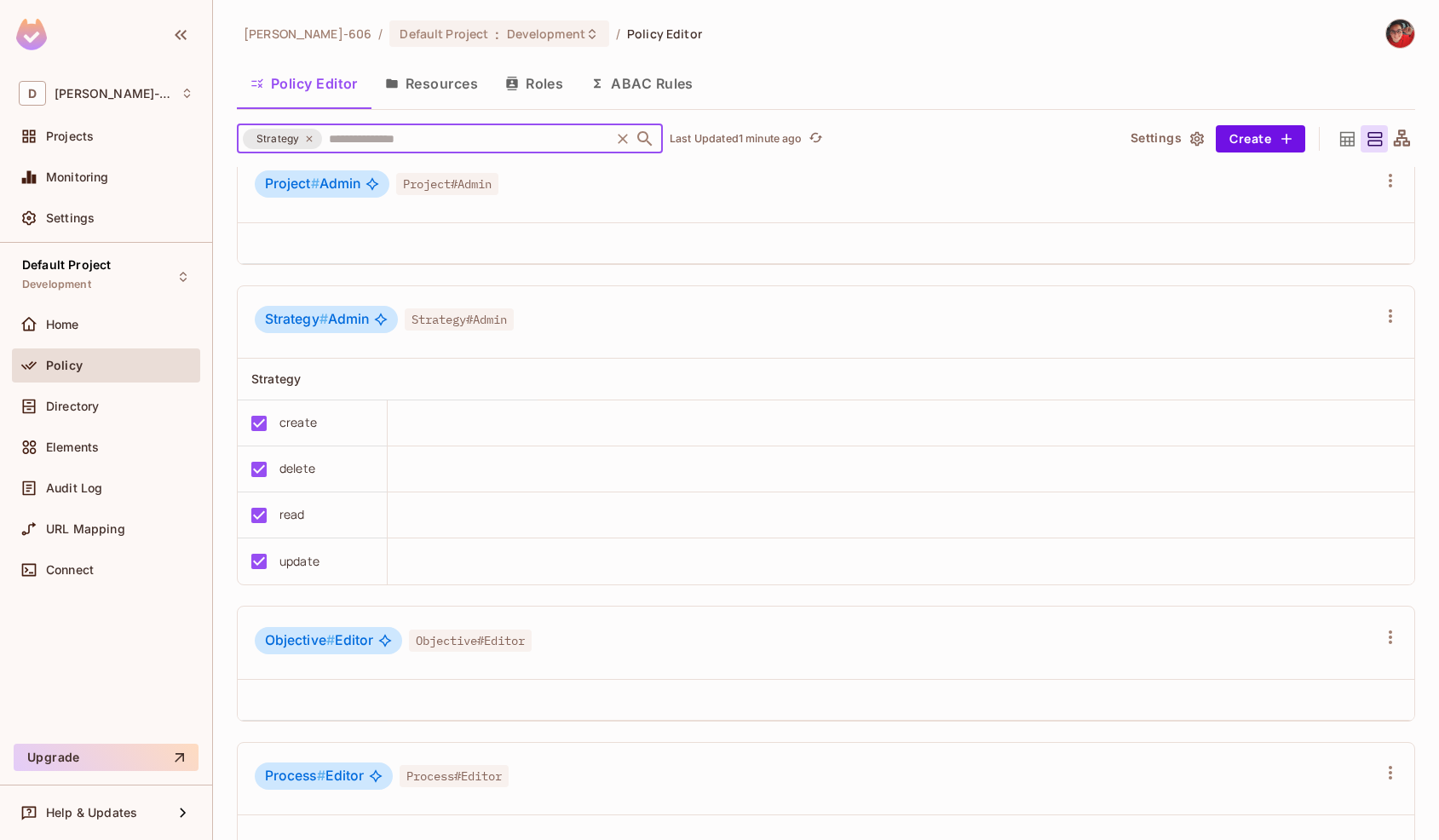
click at [619, 142] on icon "Clear" at bounding box center [623, 139] width 17 height 17
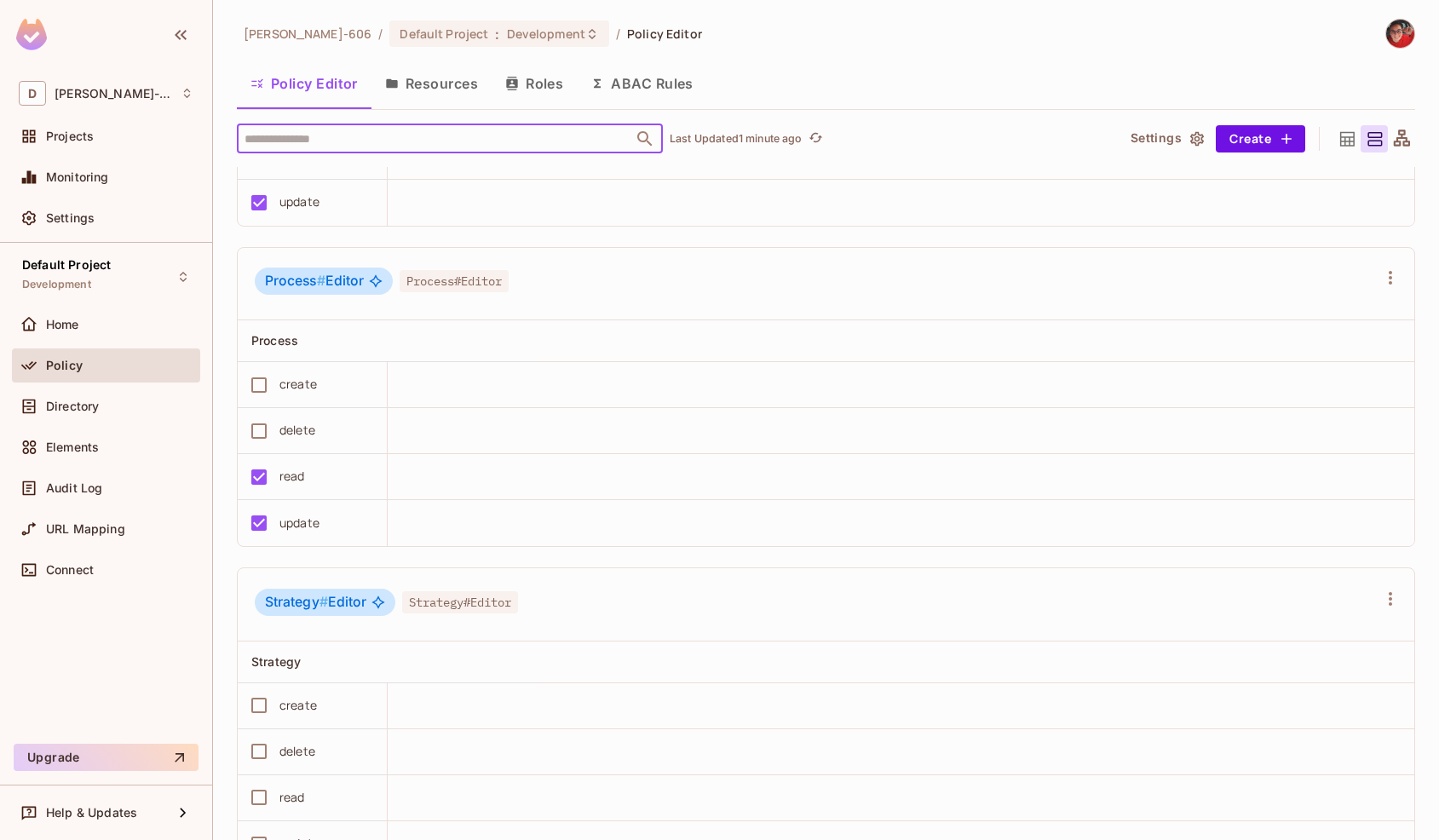
scroll to position [3098, 0]
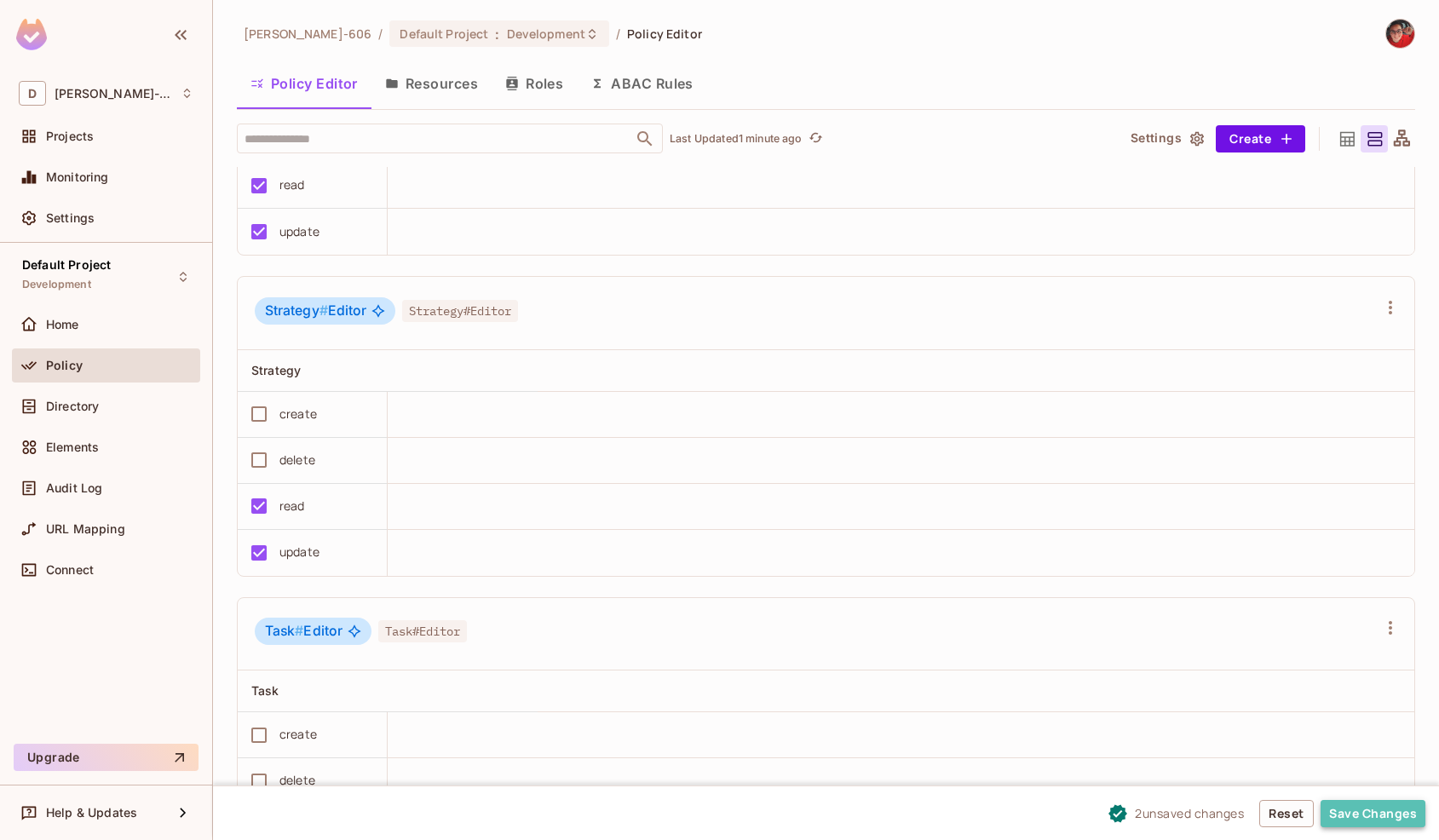
click at [1344, 822] on button "Save Changes" at bounding box center [1372, 813] width 105 height 27
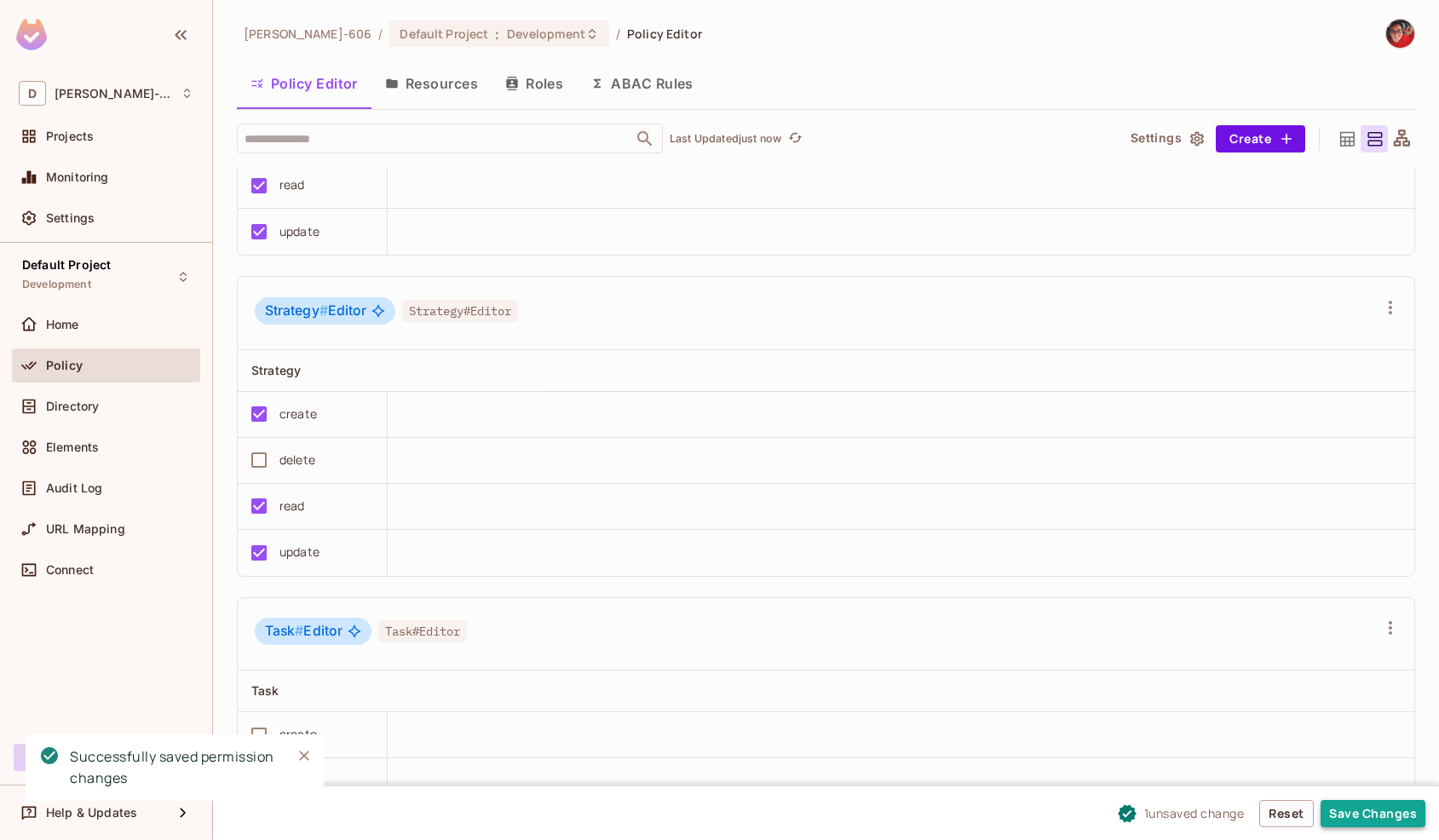
click at [1383, 807] on button "Save Changes" at bounding box center [1372, 813] width 105 height 27
click at [305, 756] on icon "Close" at bounding box center [304, 755] width 10 height 10
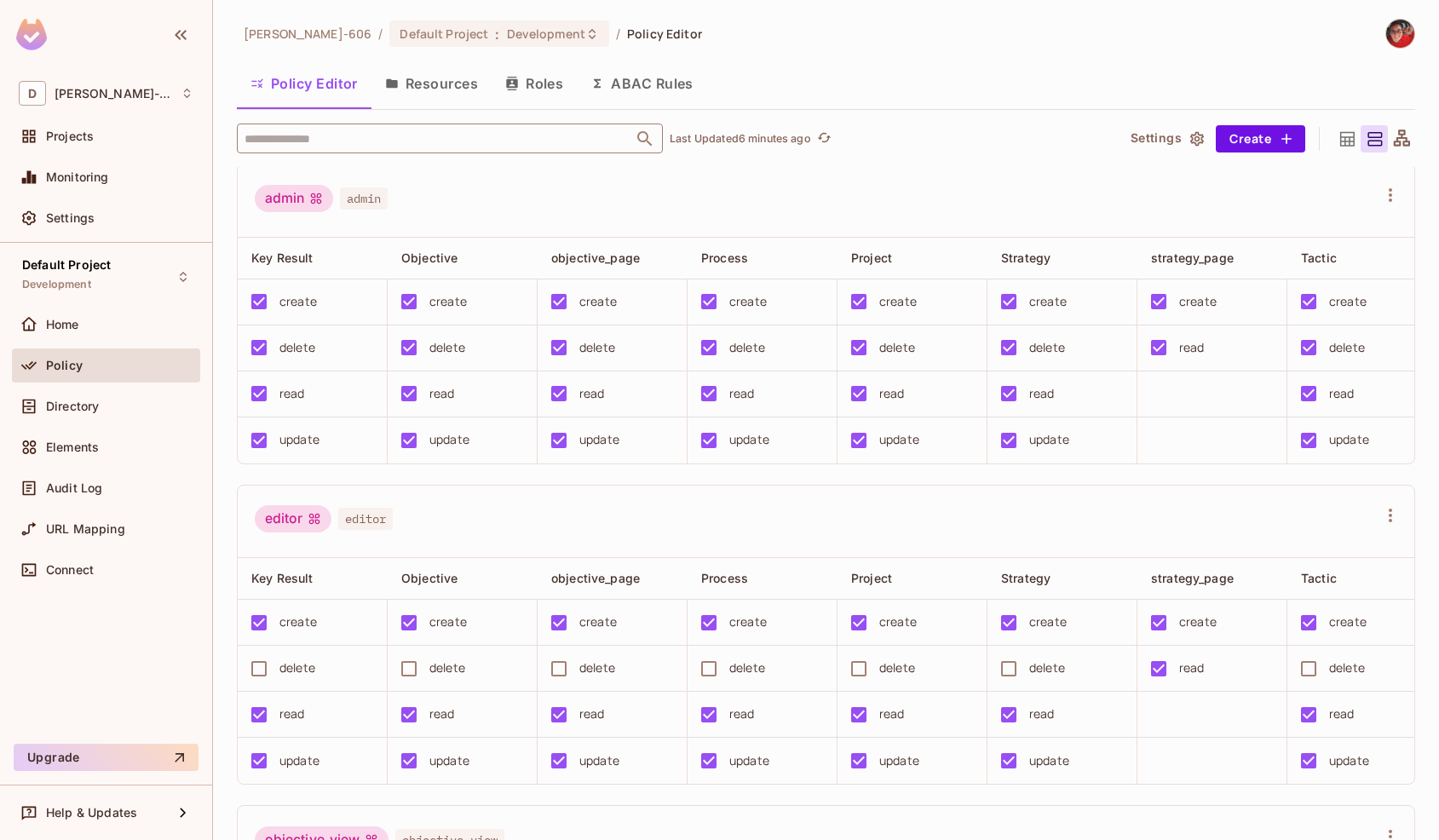
scroll to position [0, 0]
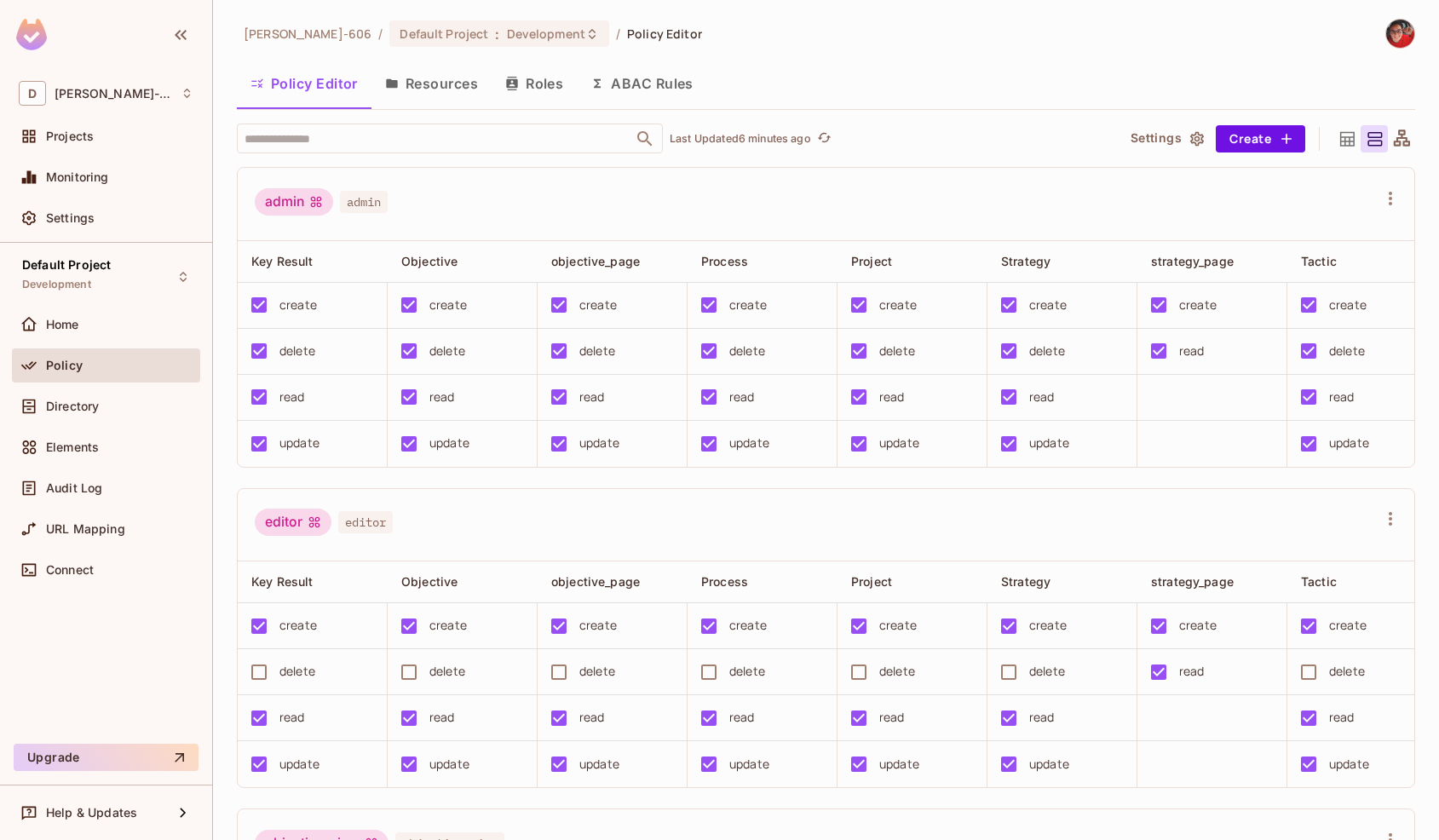
click at [329, 93] on button "Policy Editor" at bounding box center [304, 83] width 134 height 43
click at [136, 414] on div "Directory" at bounding box center [105, 406] width 175 height 20
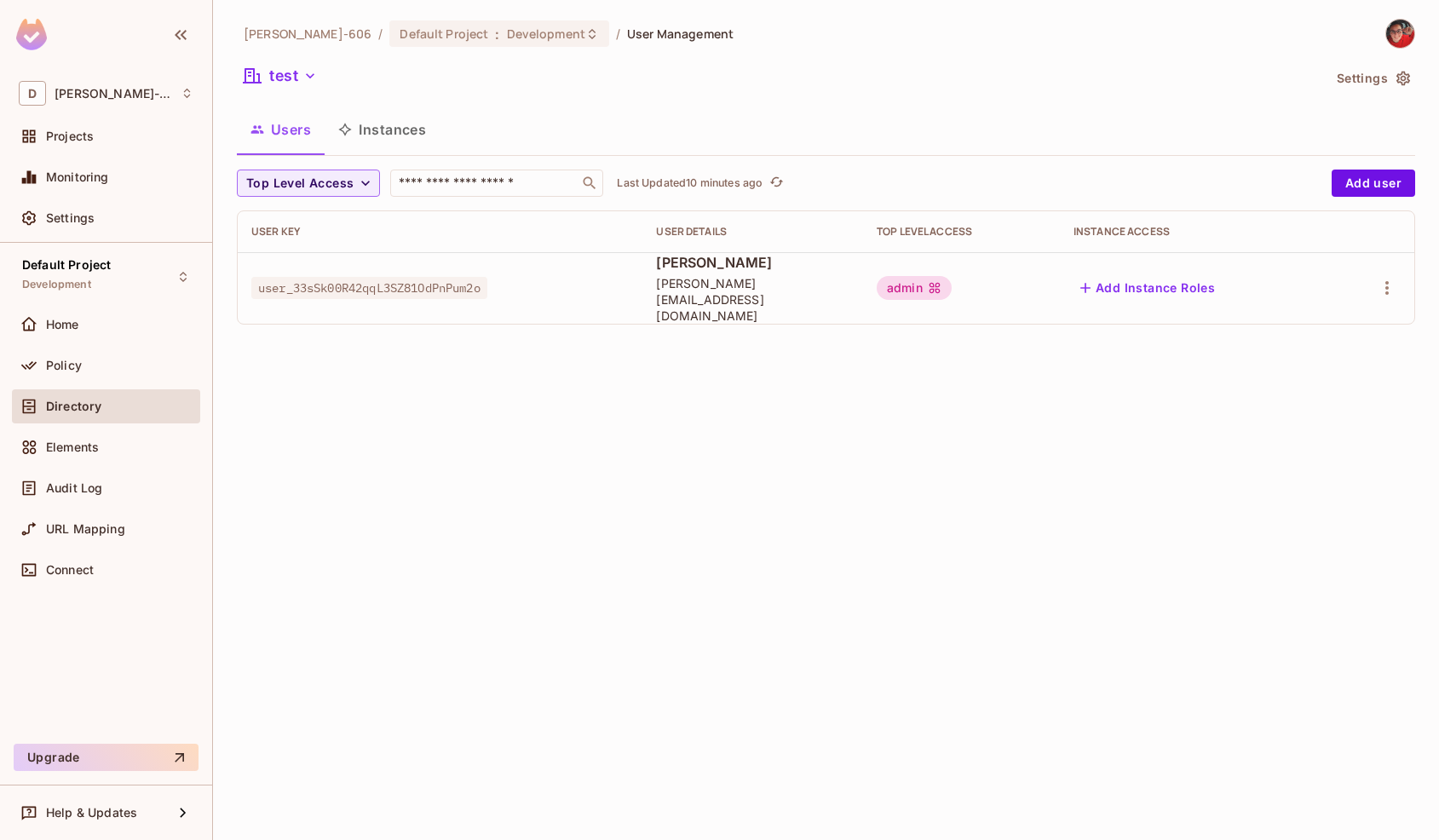
click at [55, 410] on span "Directory" at bounding box center [74, 406] width 56 height 14
click at [65, 373] on div "Policy" at bounding box center [105, 365] width 175 height 20
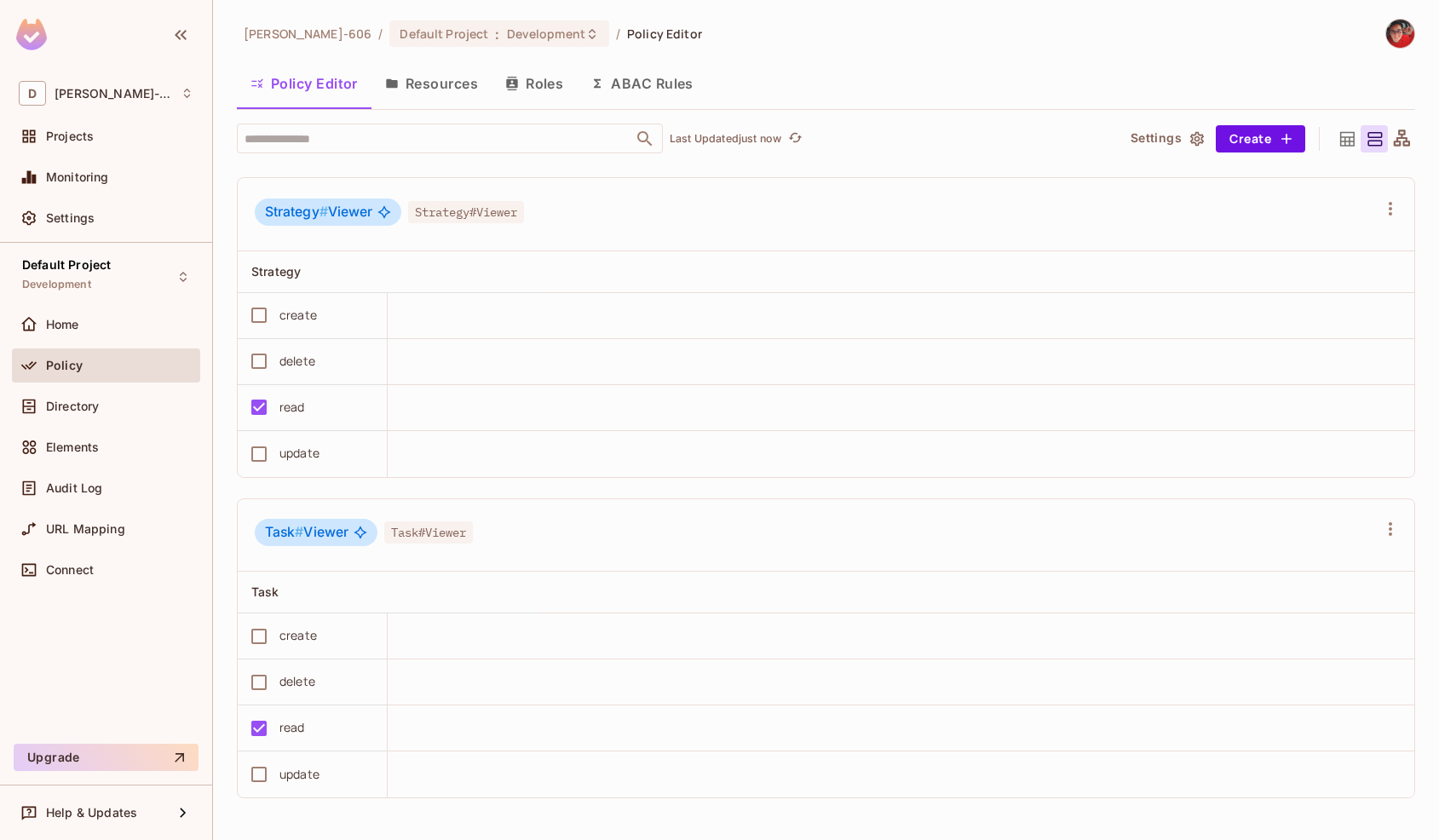
scroll to position [1, 0]
